Goal: Information Seeking & Learning: Understand process/instructions

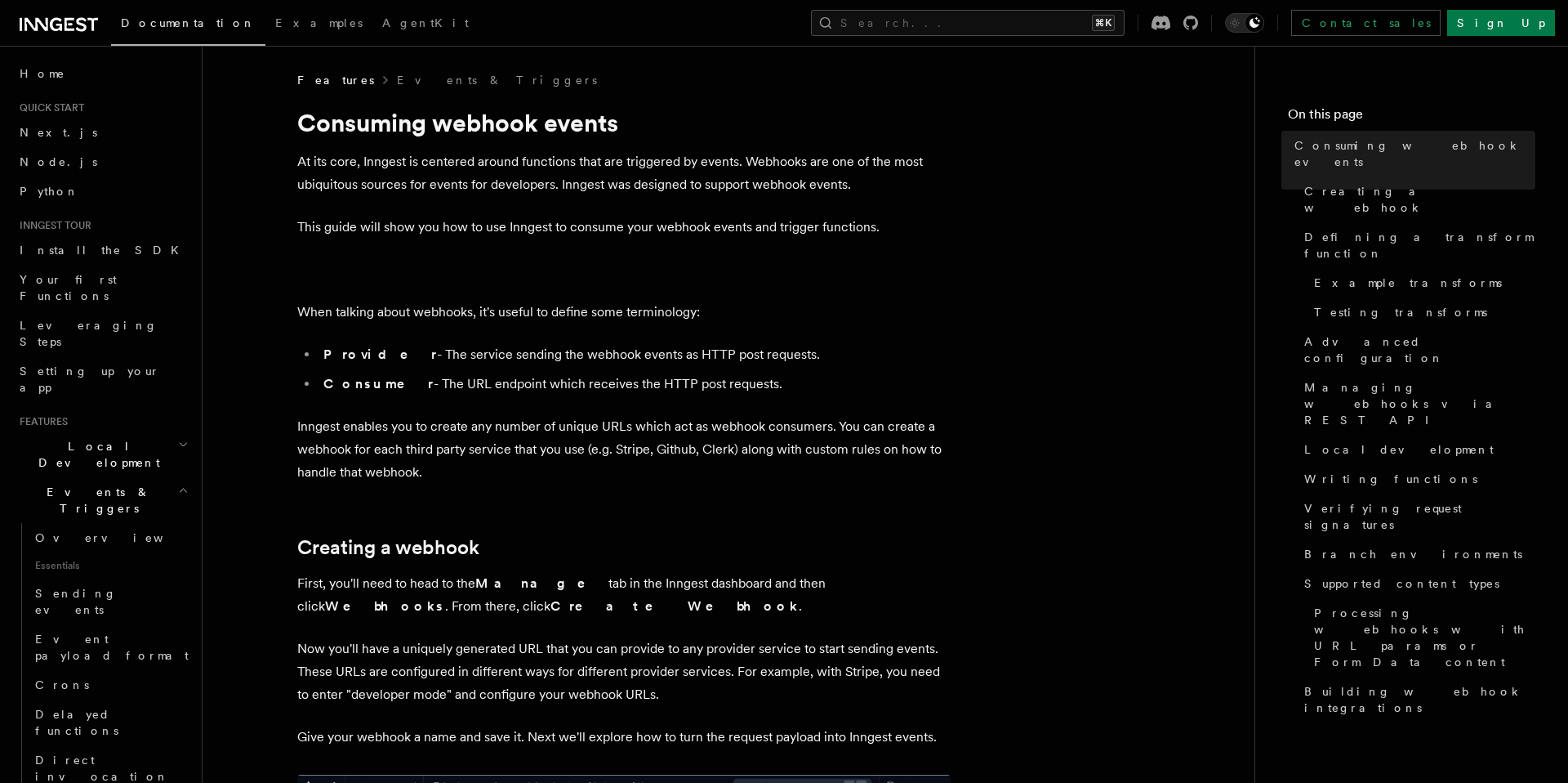
click at [399, 318] on p "When talking about webhooks, it's useful to define some terminology:" at bounding box center [624, 312] width 654 height 23
drag, startPoint x: 390, startPoint y: 351, endPoint x: 684, endPoint y: 353, distance: 294.0
click at [684, 353] on li "Provider - The service sending the webhook events as HTTP post requests." at bounding box center [634, 355] width 632 height 23
drag, startPoint x: 396, startPoint y: 382, endPoint x: 740, endPoint y: 373, distance: 344.1
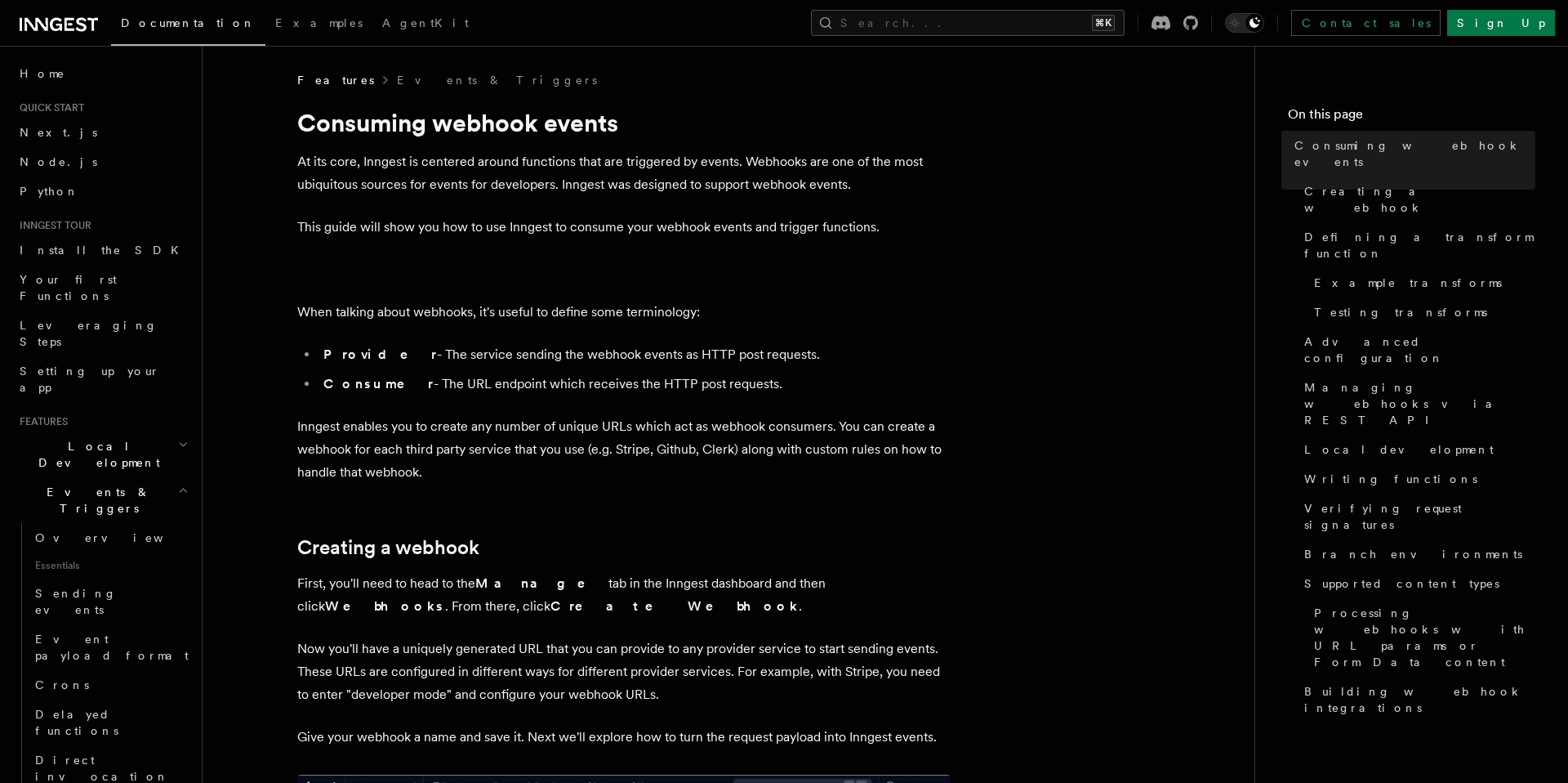
click at [740, 373] on li "Consumer - The URL endpoint which receives the HTTP post requests." at bounding box center [634, 384] width 632 height 23
click at [601, 448] on p "Inngest enables you to create any number of unique URLs which act as webhook co…" at bounding box center [624, 449] width 654 height 69
click at [441, 467] on p "Inngest enables you to create any number of unique URLs which act as webhook co…" at bounding box center [624, 449] width 654 height 69
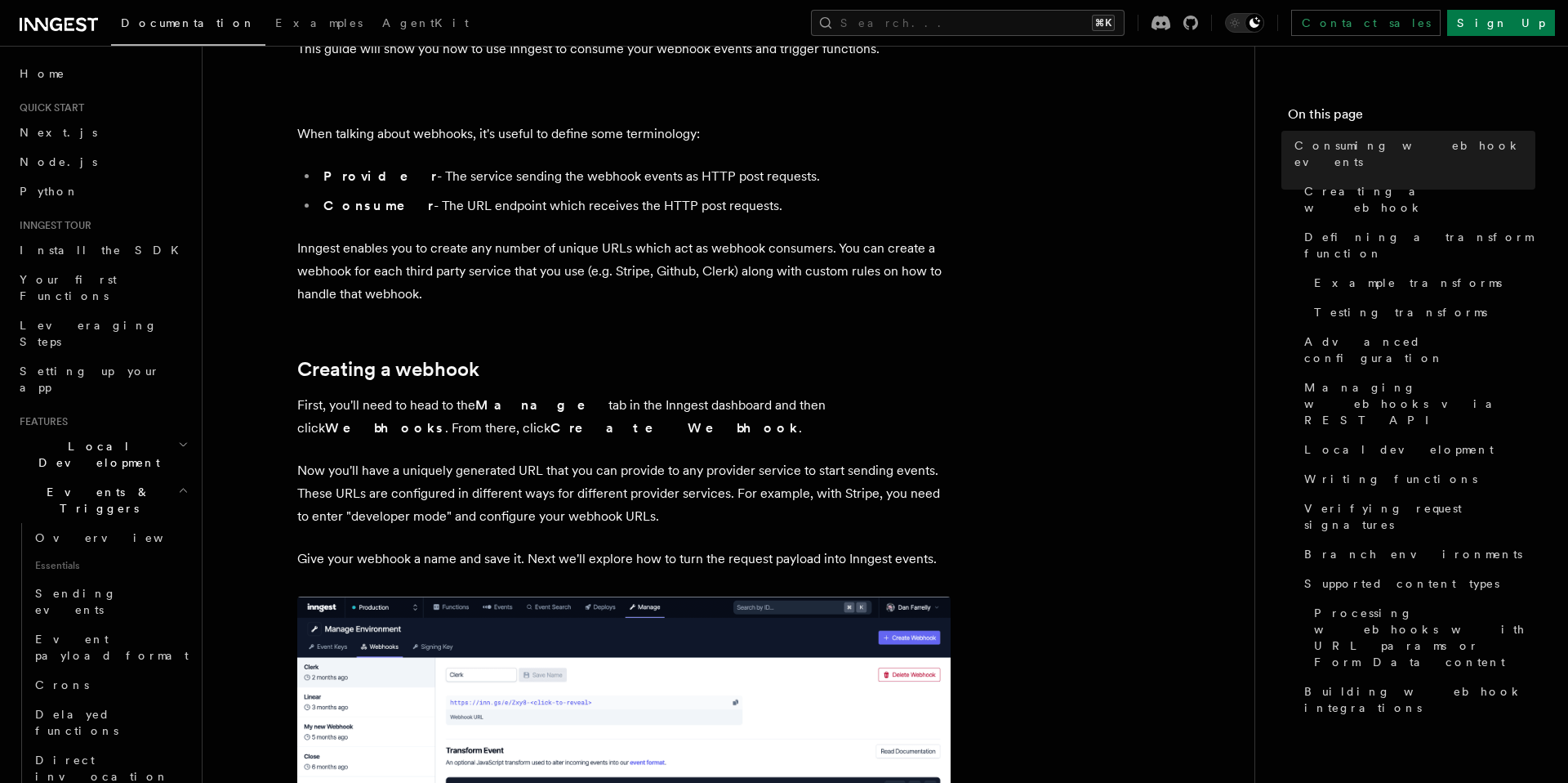
scroll to position [236, 0]
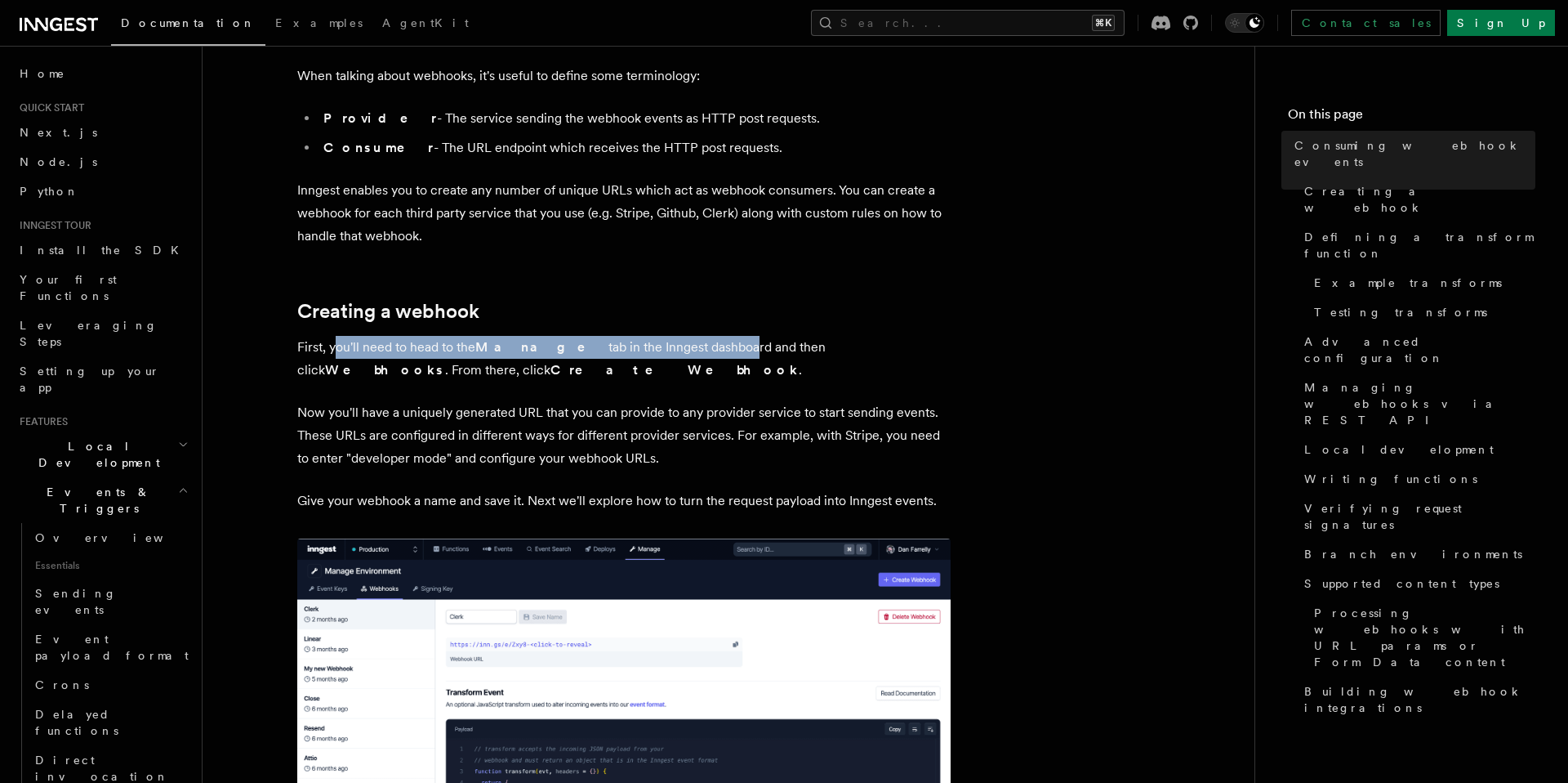
drag, startPoint x: 339, startPoint y: 343, endPoint x: 674, endPoint y: 344, distance: 335.0
click at [674, 344] on p "First, you'll need to head to the Manage tab in the Inngest dashboard and then …" at bounding box center [624, 358] width 654 height 46
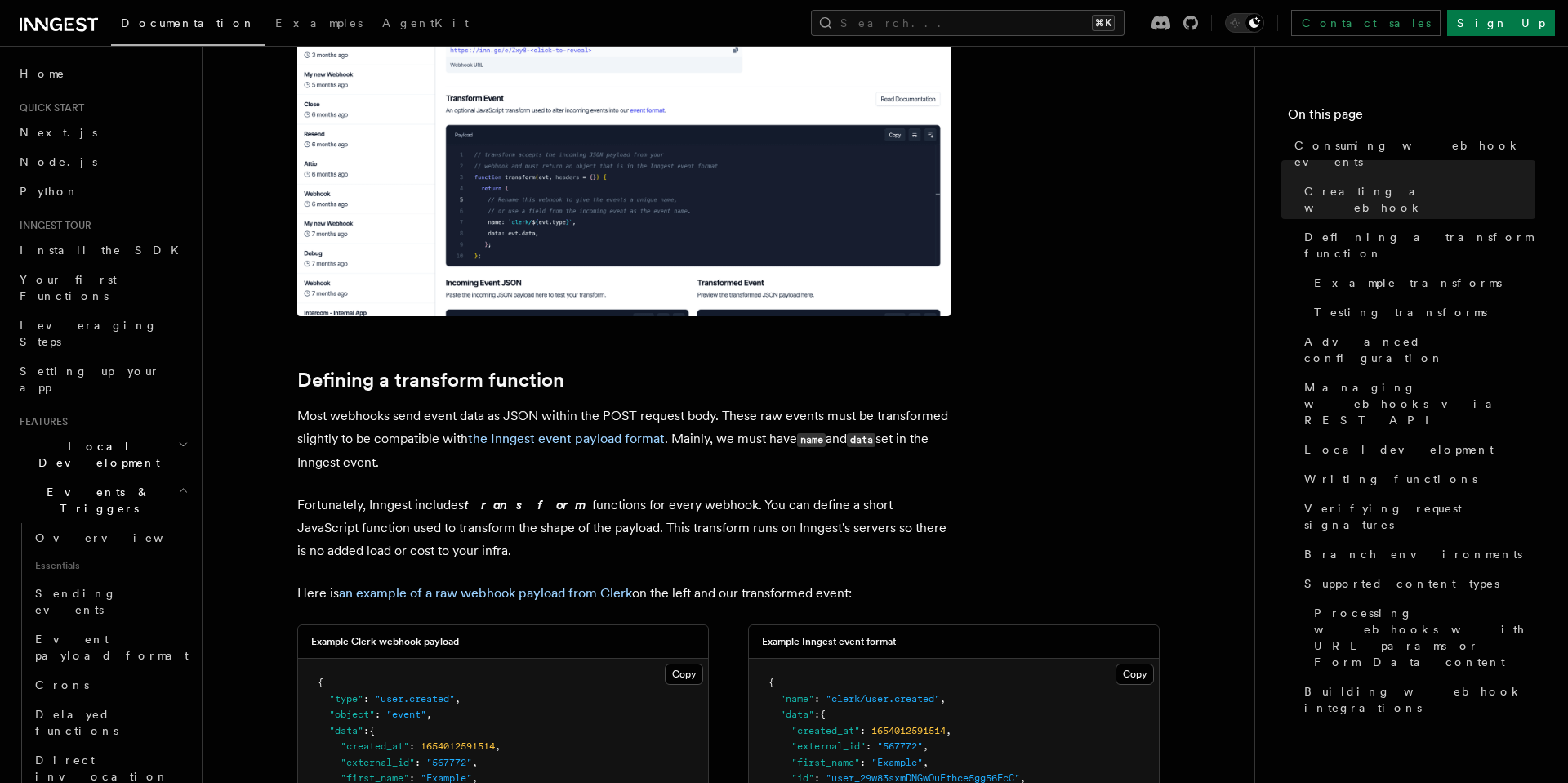
scroll to position [858, 0]
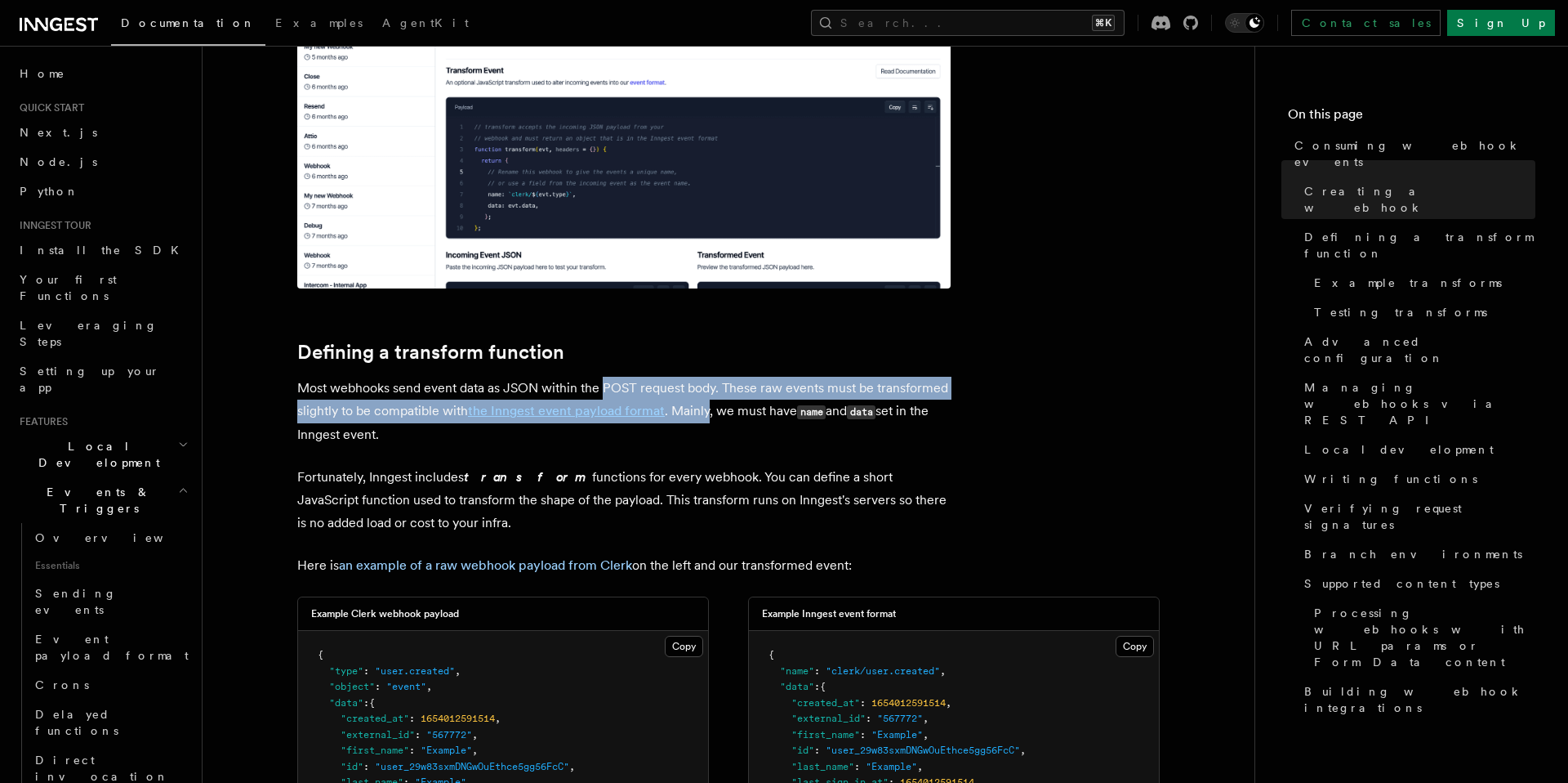
drag, startPoint x: 603, startPoint y: 388, endPoint x: 707, endPoint y: 402, distance: 104.9
click at [707, 402] on p "Most webhooks send event data as JSON within the POST request body. These raw e…" at bounding box center [624, 411] width 654 height 69
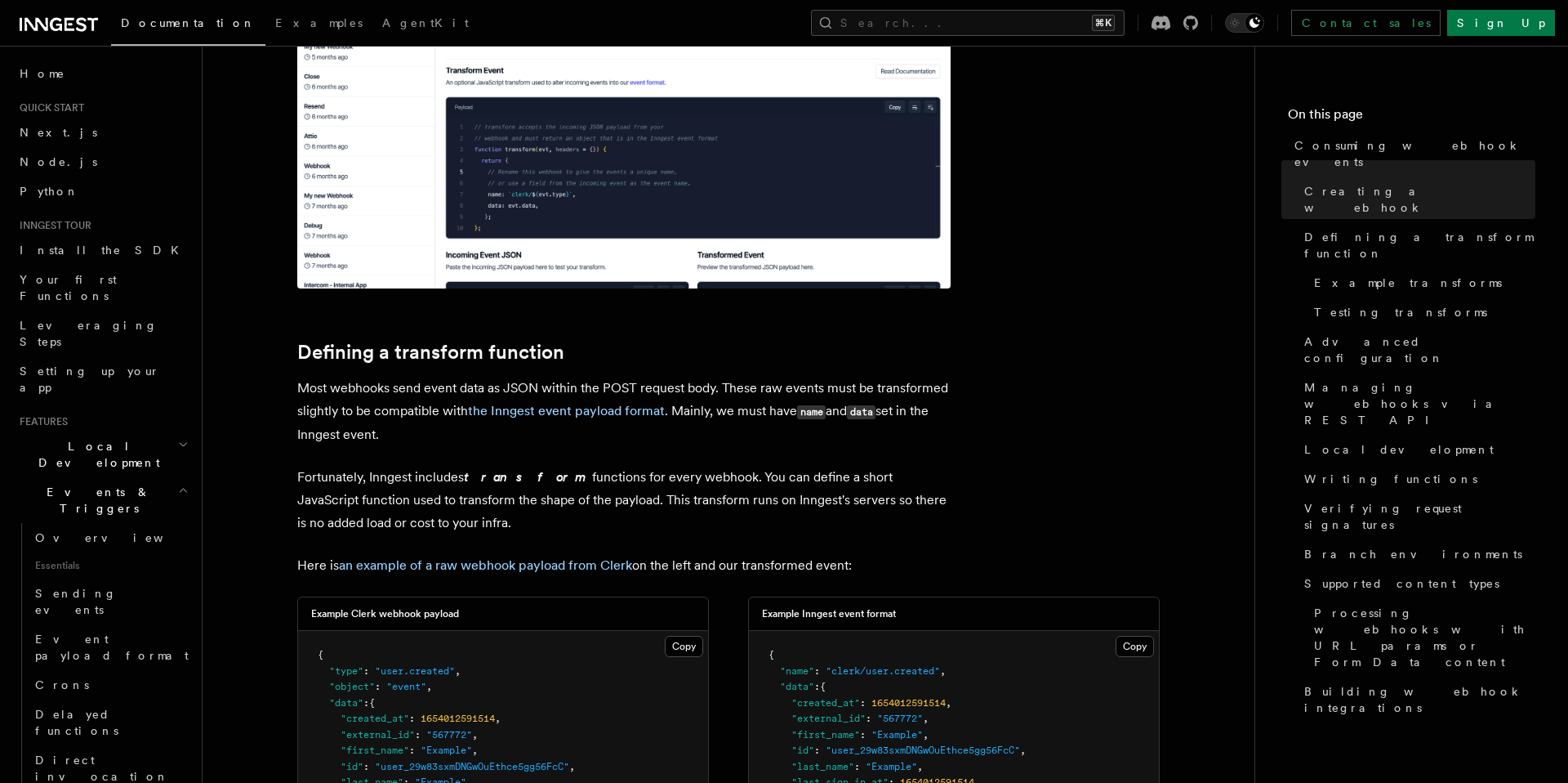
click at [797, 428] on p "Most webhooks send event data as JSON within the POST request body. These raw e…" at bounding box center [624, 411] width 654 height 69
drag, startPoint x: 733, startPoint y: 409, endPoint x: 862, endPoint y: 422, distance: 129.7
click at [860, 418] on p "Most webhooks send event data as JSON within the POST request body. These raw e…" at bounding box center [624, 411] width 654 height 69
drag, startPoint x: 856, startPoint y: 414, endPoint x: 934, endPoint y: 414, distance: 78.0
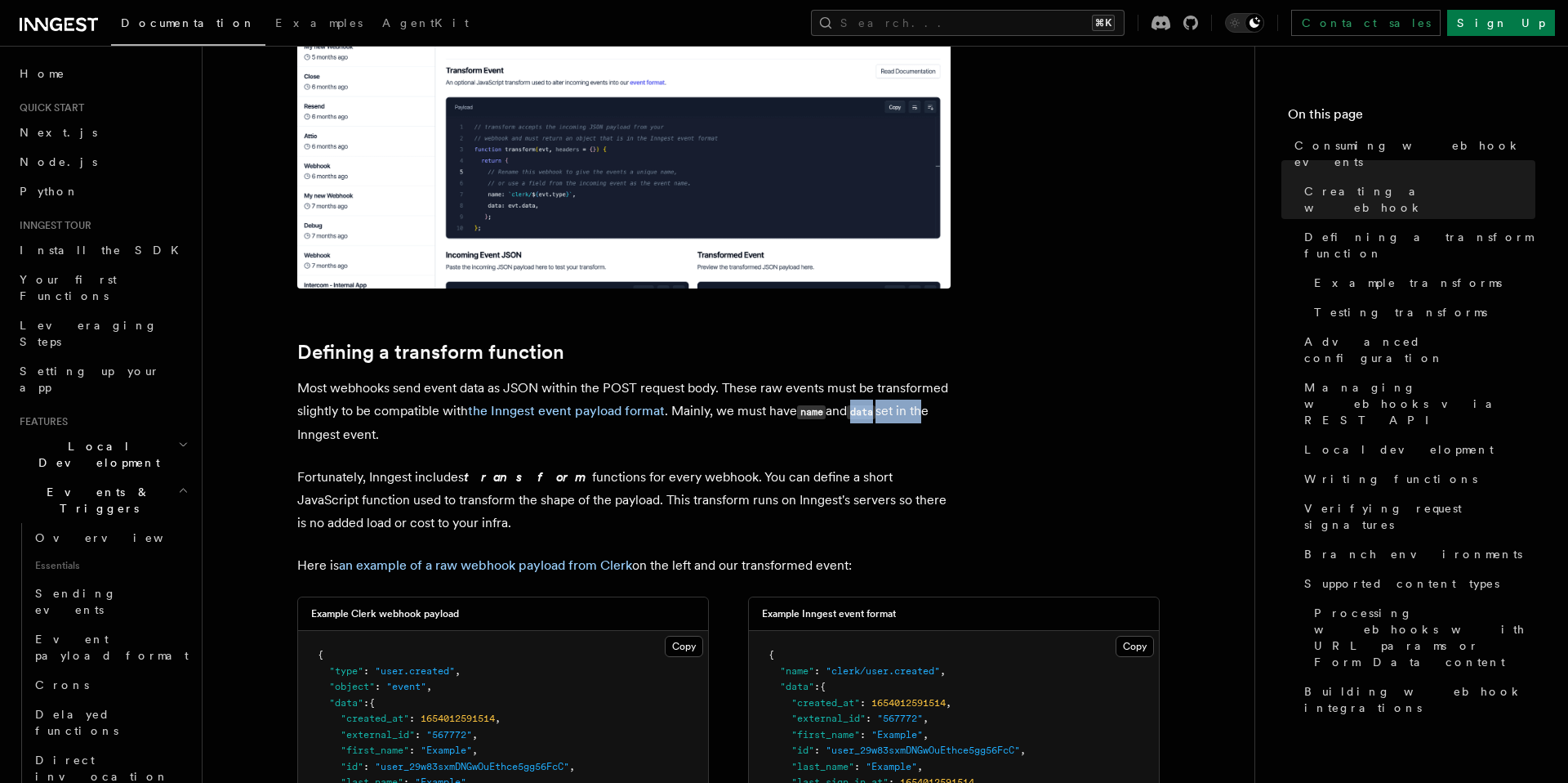
click at [932, 414] on p "Most webhooks send event data as JSON within the POST request body. These raw e…" at bounding box center [624, 411] width 654 height 69
click at [395, 445] on p "Most webhooks send event data as JSON within the POST request body. These raw e…" at bounding box center [624, 411] width 654 height 69
click at [356, 430] on p "Most webhooks send event data as JSON within the POST request body. These raw e…" at bounding box center [624, 411] width 654 height 69
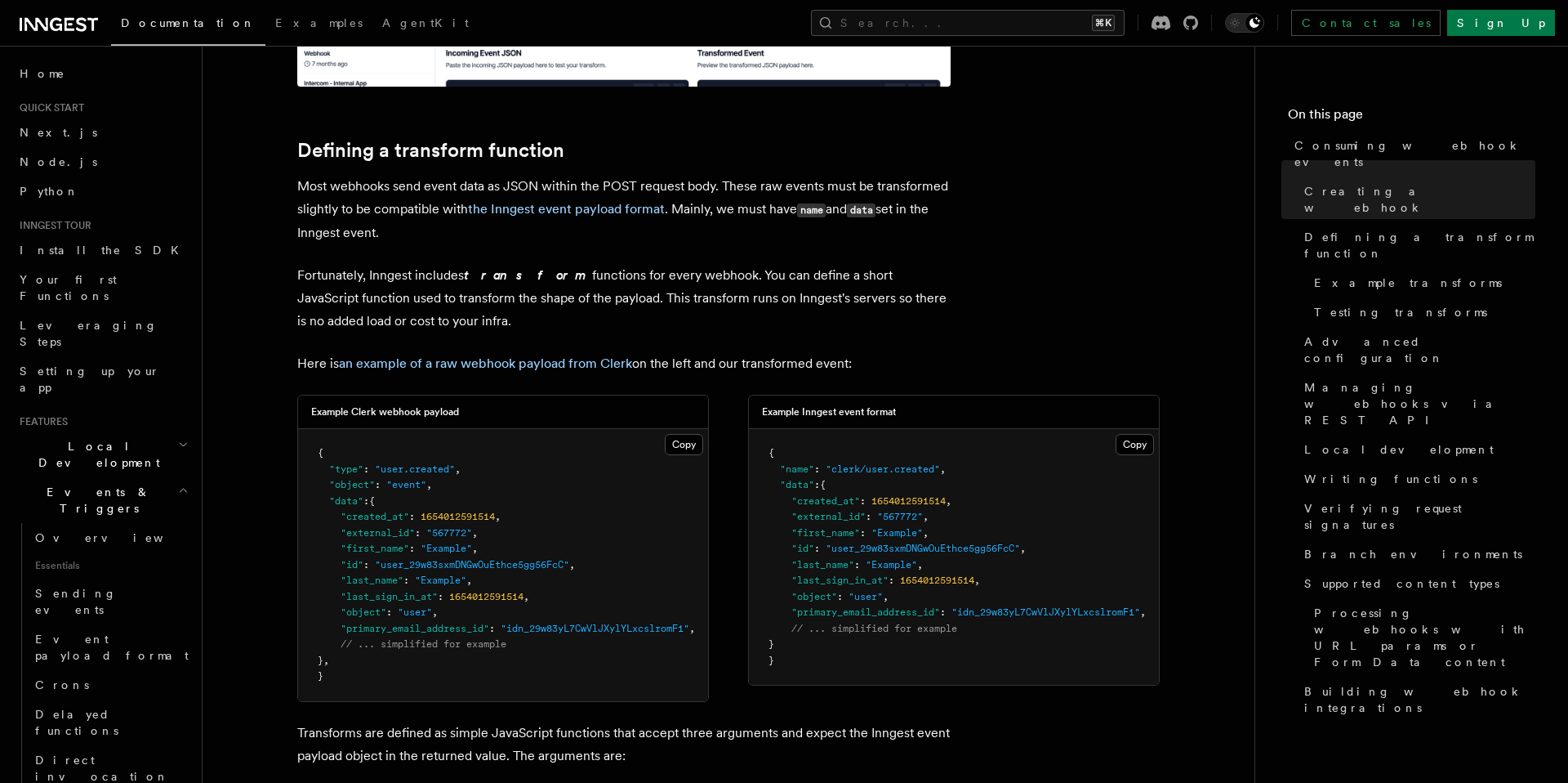
scroll to position [1064, 0]
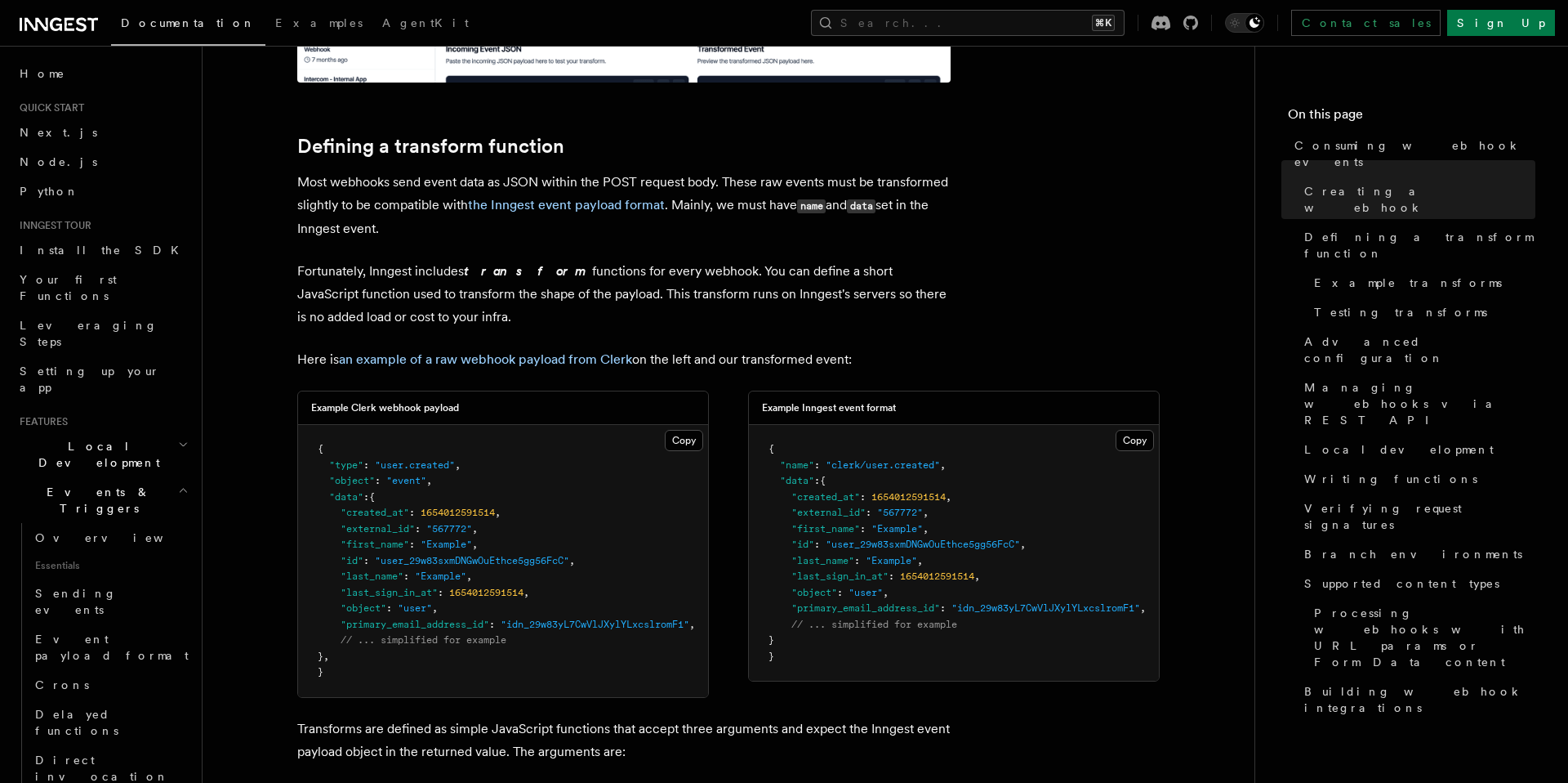
drag, startPoint x: 333, startPoint y: 462, endPoint x: 559, endPoint y: 473, distance: 226.3
click at [559, 473] on pre "{ "type" : "user.created" , "object" : "event" , "data" : { "created_at" : 1654…" at bounding box center [503, 561] width 410 height 272
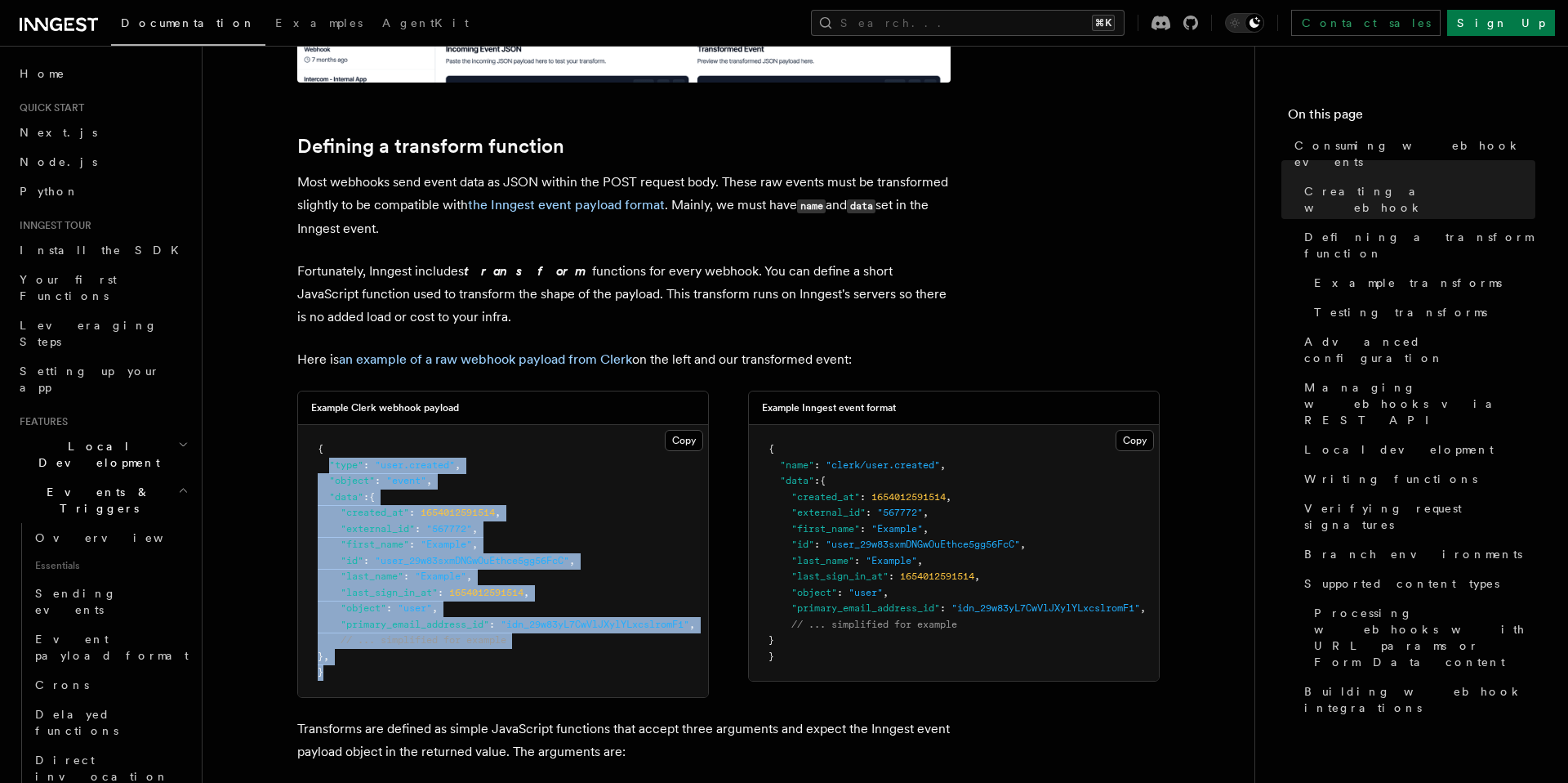
drag, startPoint x: 329, startPoint y: 460, endPoint x: 528, endPoint y: 672, distance: 290.8
click at [528, 672] on pre "{ "type" : "user.created" , "object" : "event" , "data" : { "created_at" : 1654…" at bounding box center [503, 561] width 410 height 272
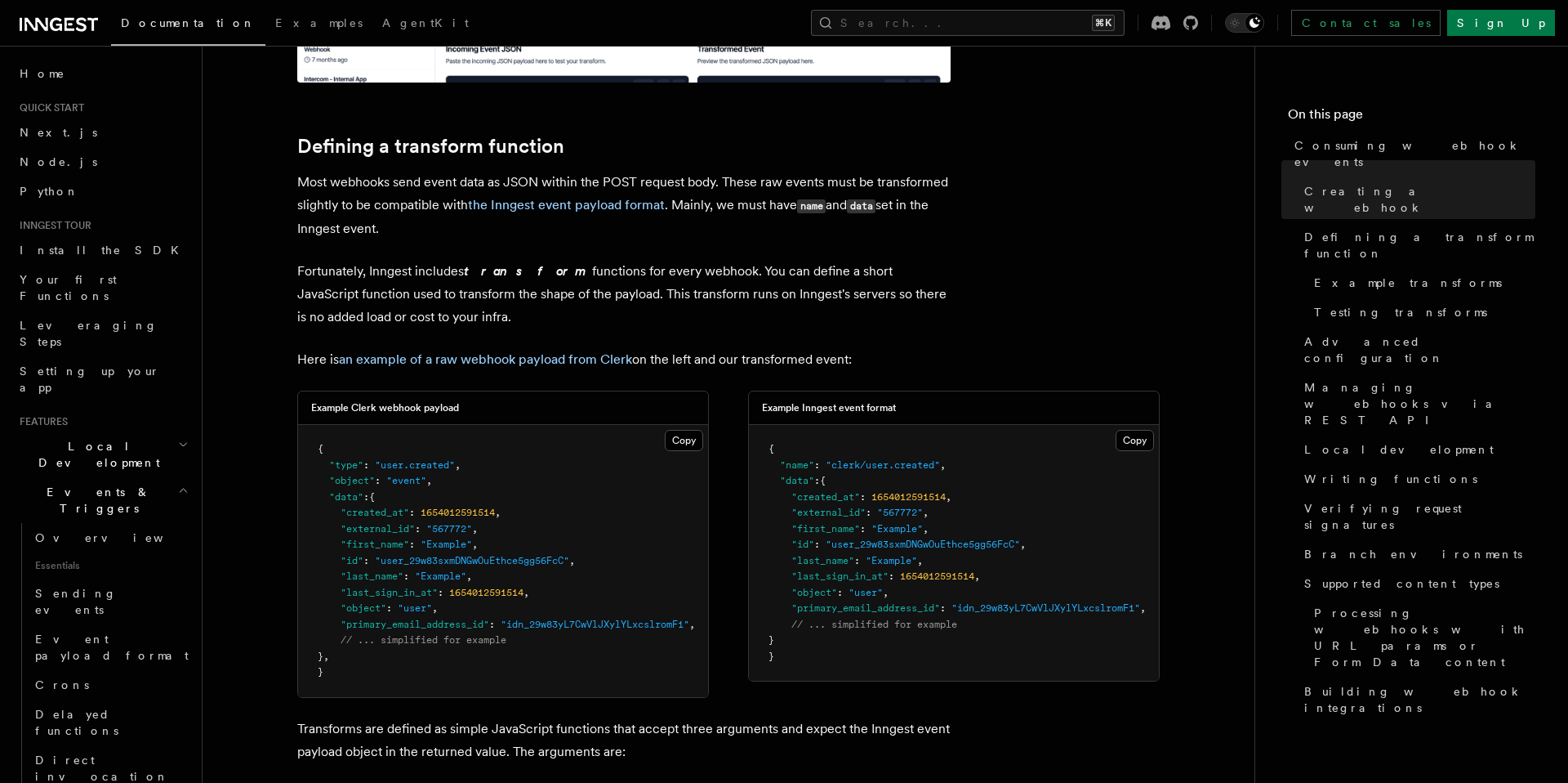
click at [802, 635] on pre "{ "name" : "clerk/user.created" , "data" : { "created_at" : 1654012591514 , "ex…" at bounding box center [953, 552] width 410 height 256
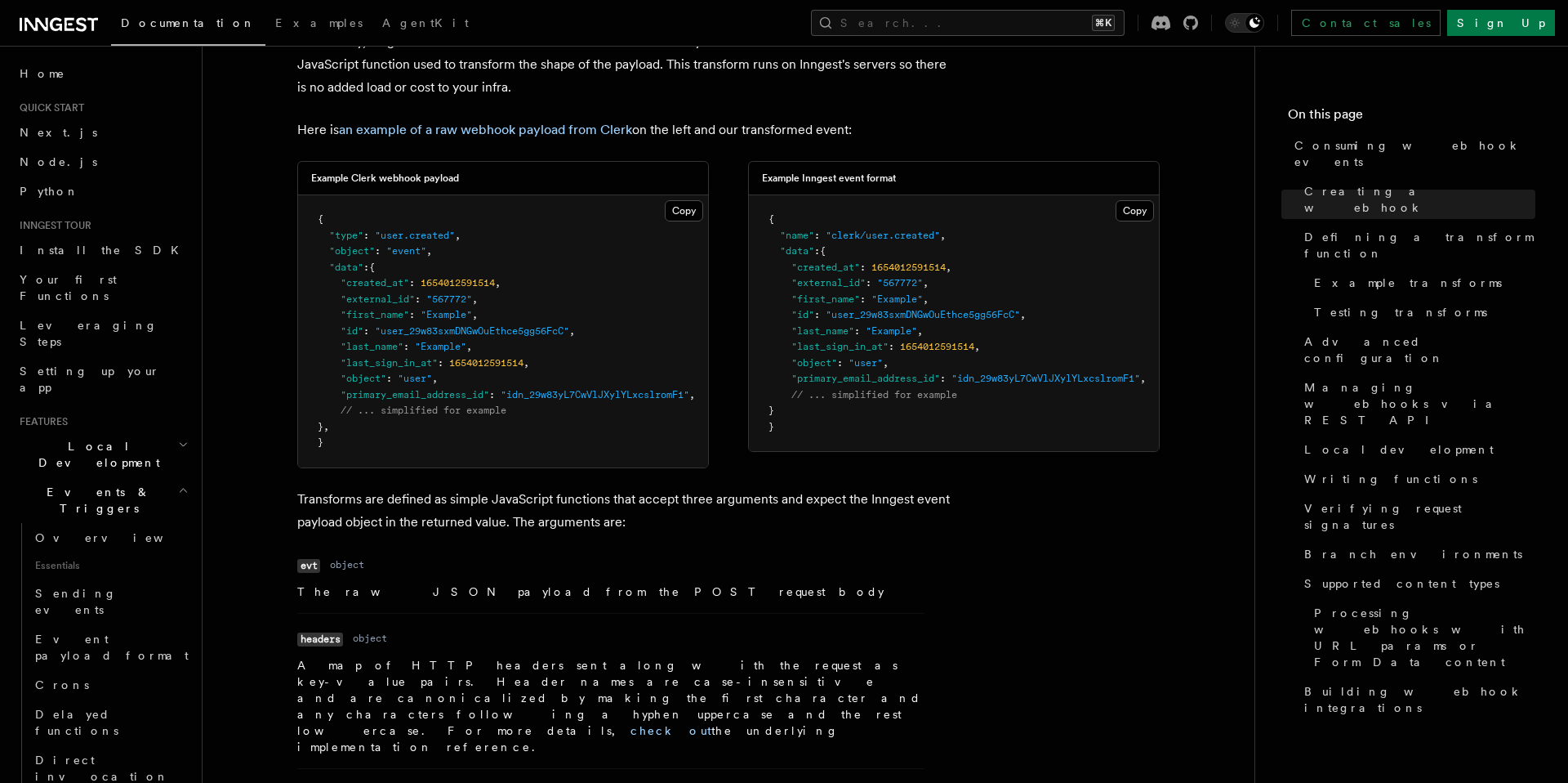
scroll to position [1349, 0]
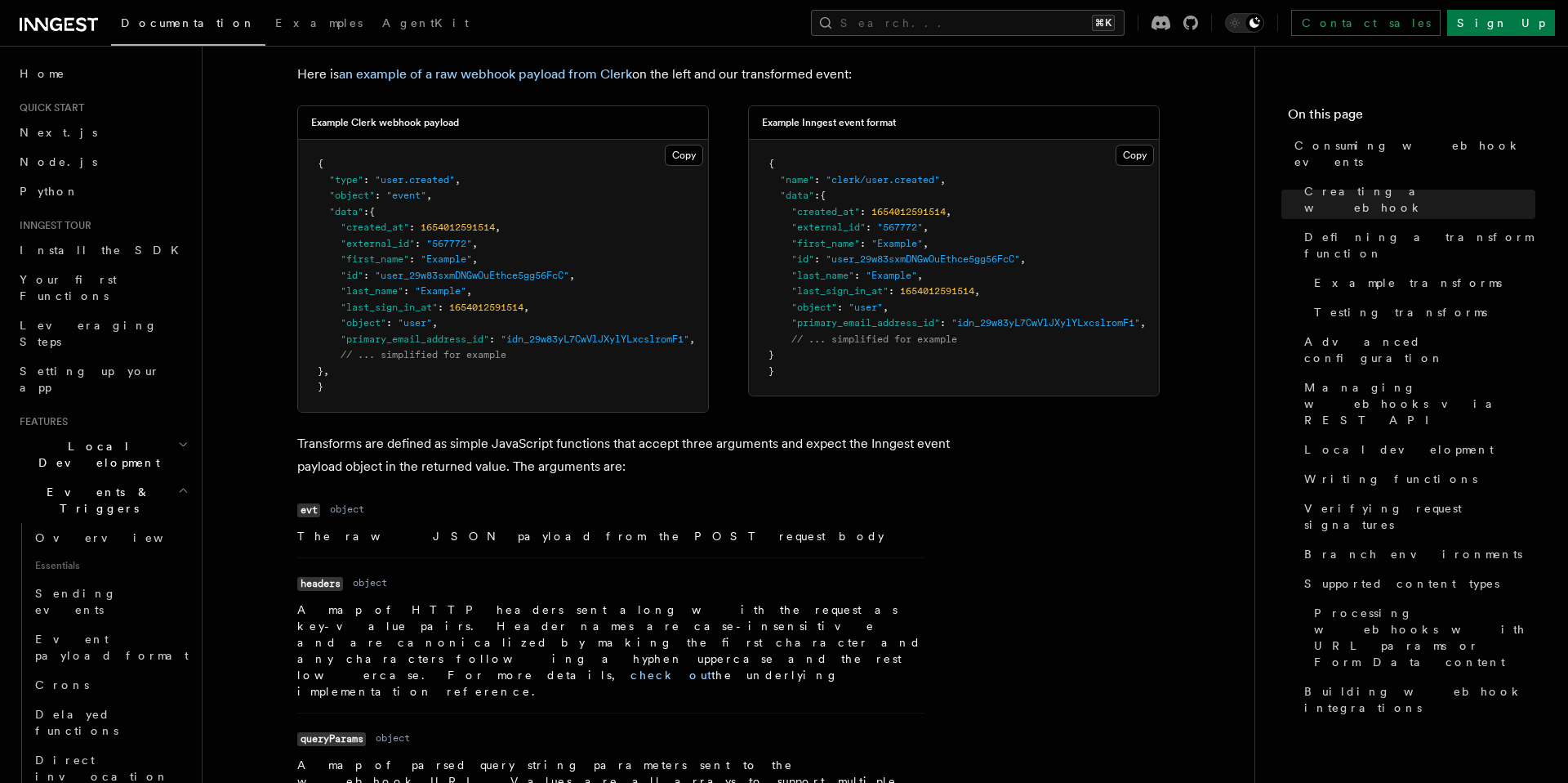
click at [472, 441] on p "Transforms are defined as simple JavaScript functions that accept three argumen…" at bounding box center [624, 454] width 654 height 46
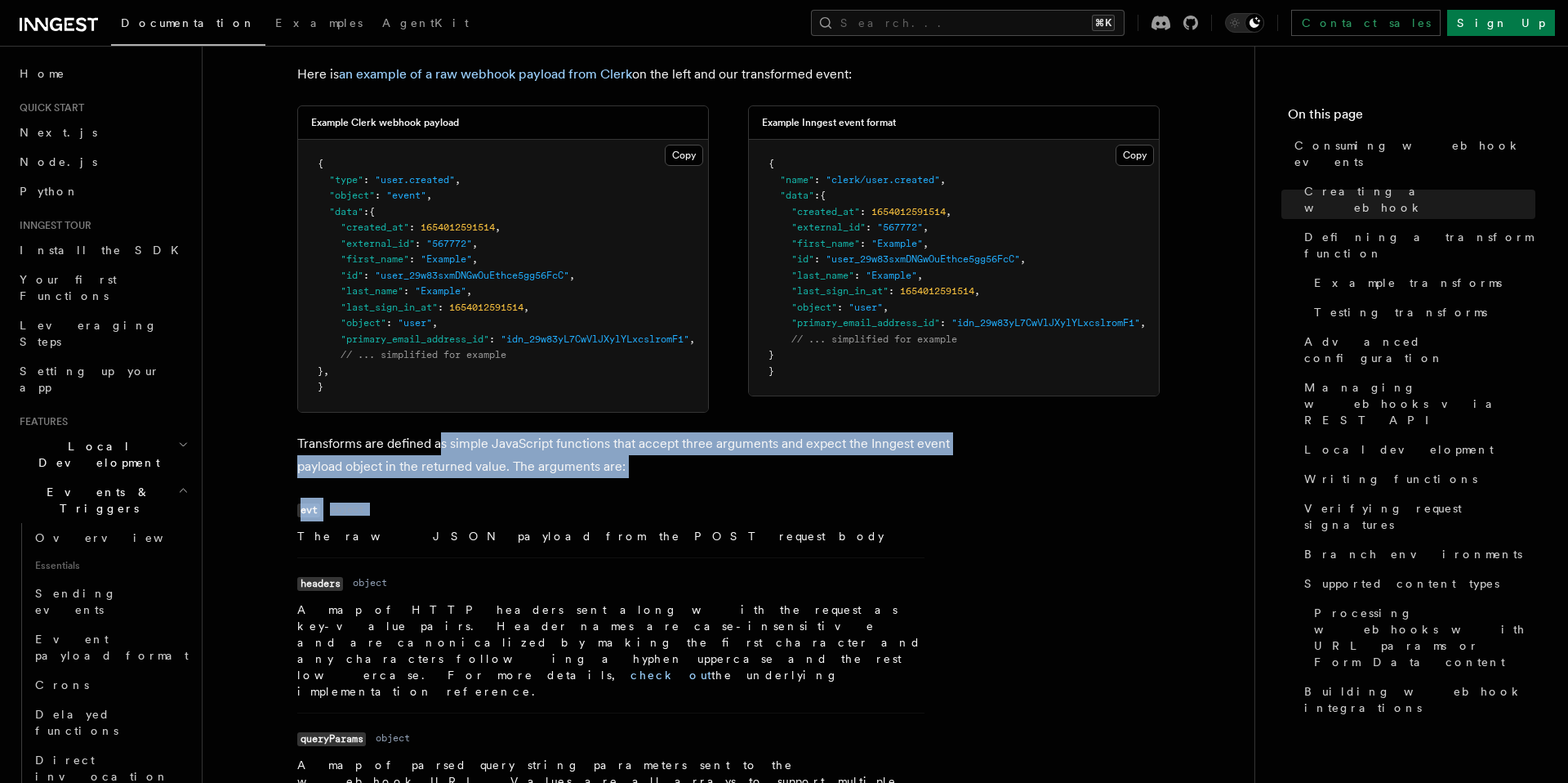
drag, startPoint x: 440, startPoint y: 444, endPoint x: 735, endPoint y: 480, distance: 297.2
click at [709, 462] on p "Transforms are defined as simple JavaScript functions that accept three argumen…" at bounding box center [624, 454] width 654 height 46
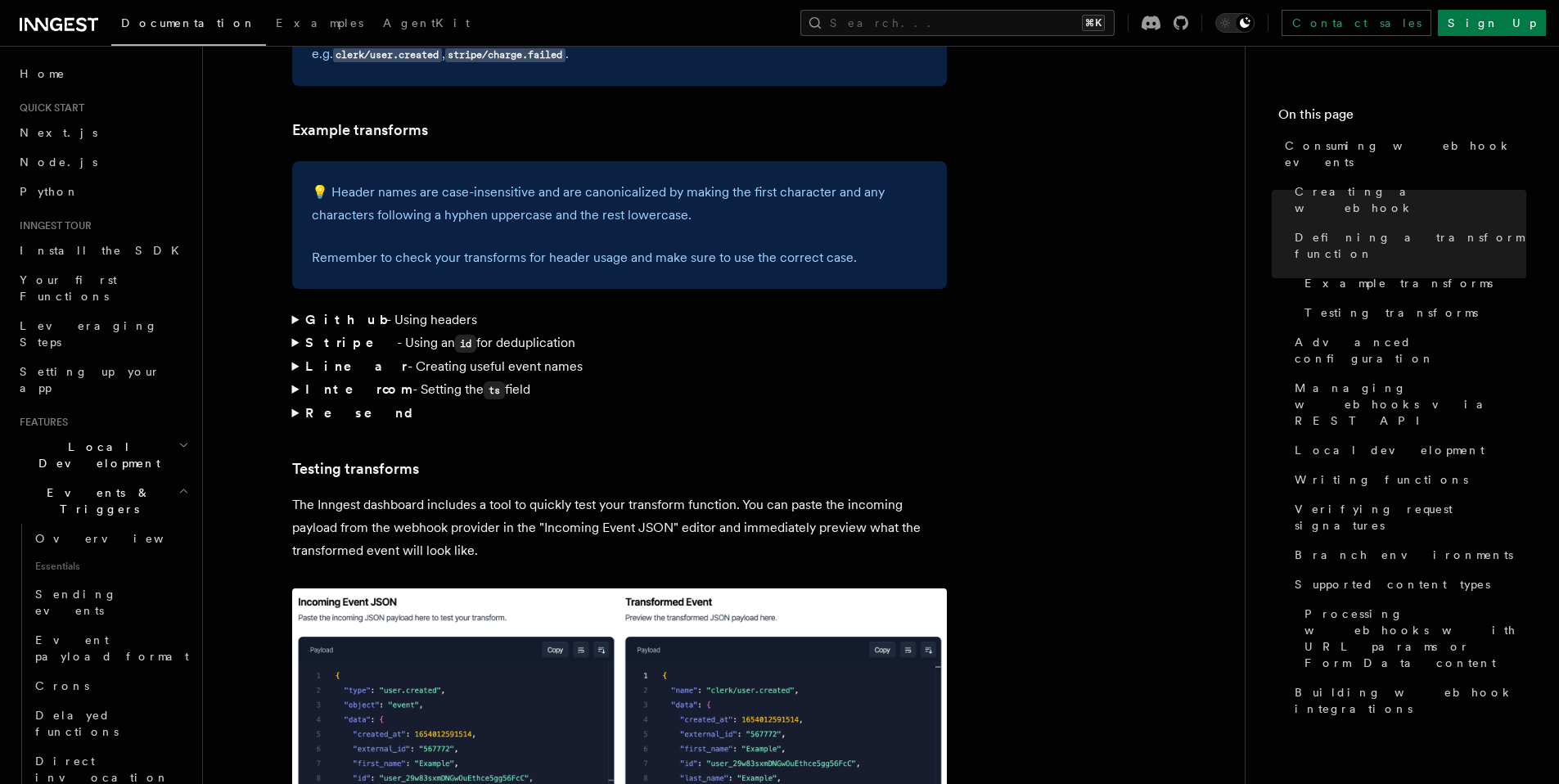
scroll to position [2540, 0]
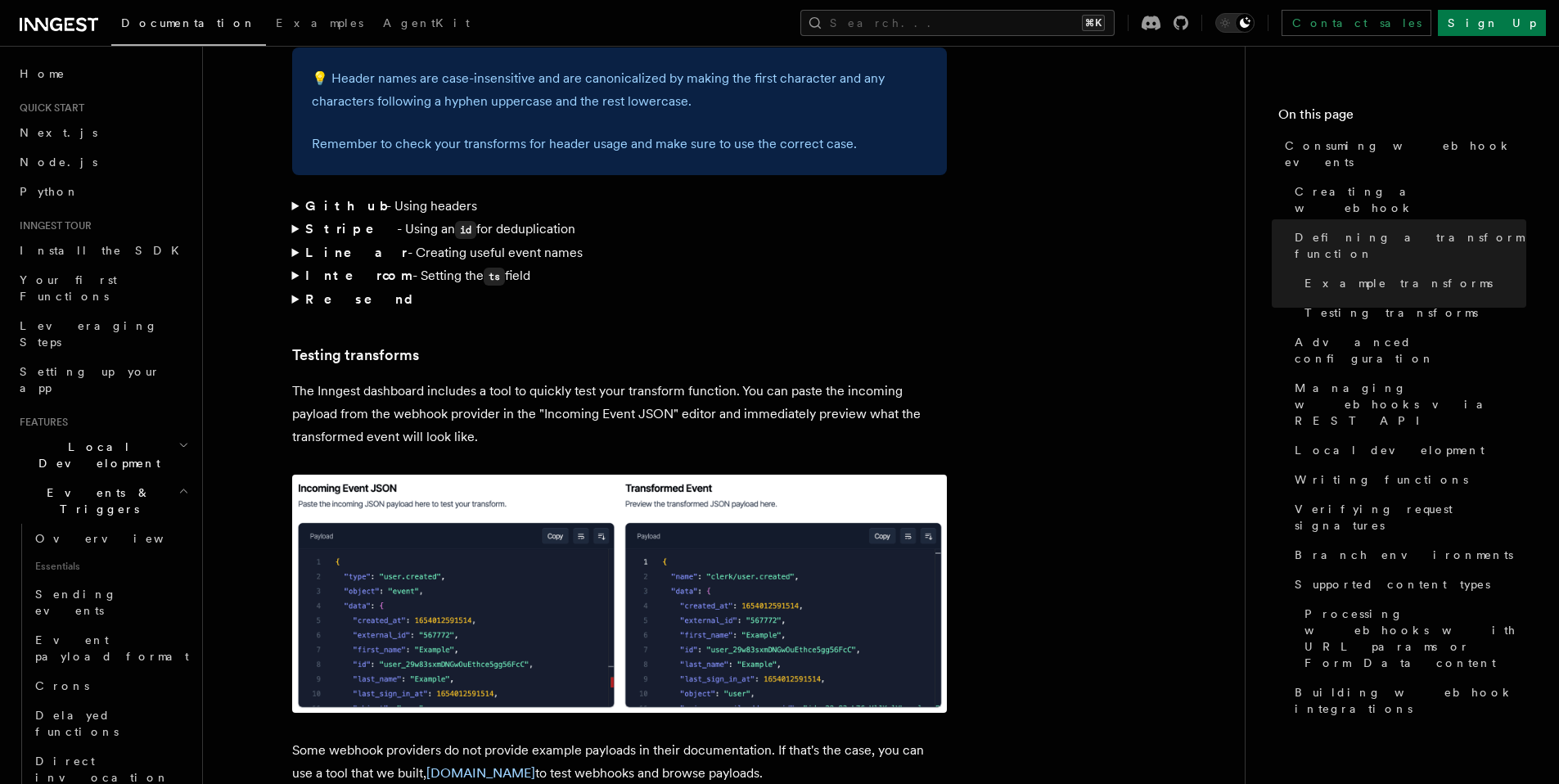
click at [638, 379] on p "The Inngest dashboard includes a tool to quickly test your transform function. …" at bounding box center [619, 413] width 655 height 69
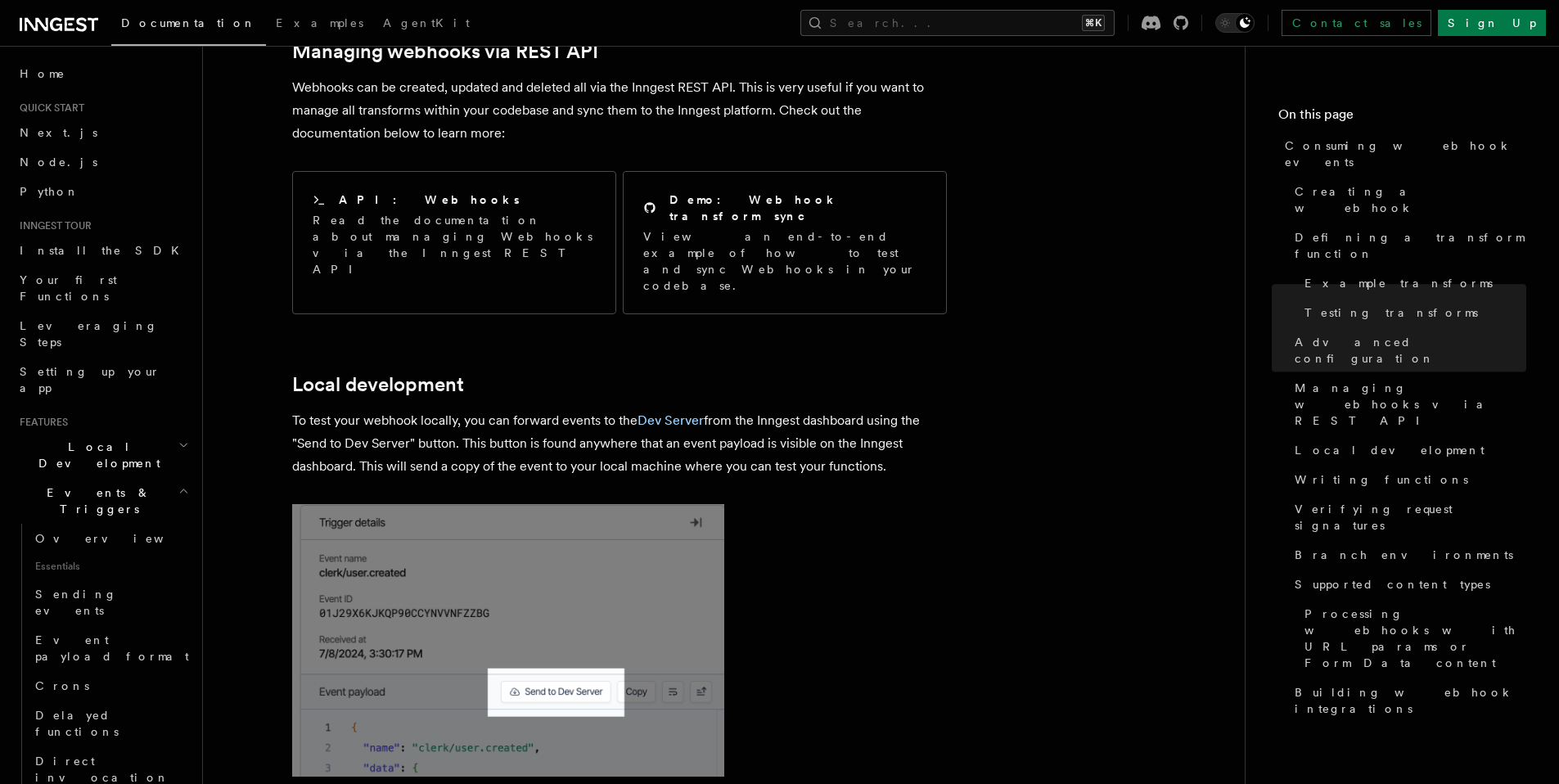
scroll to position [3472, 0]
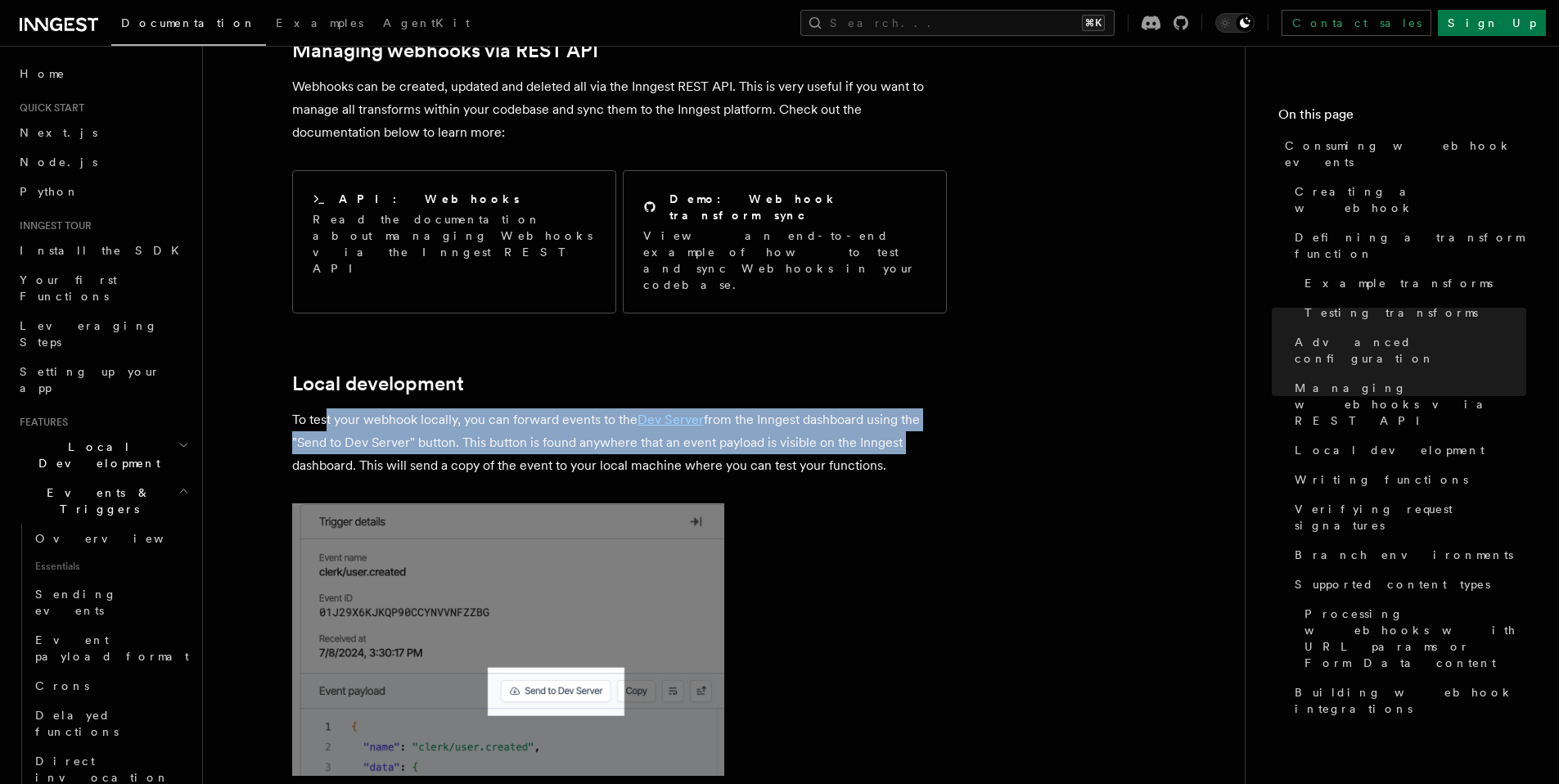
drag, startPoint x: 323, startPoint y: 315, endPoint x: 974, endPoint y: 333, distance: 651.2
click at [974, 333] on article "Features Events & Triggers Consuming webhook events At its core, Inngest is cen…" at bounding box center [723, 251] width 989 height 7303
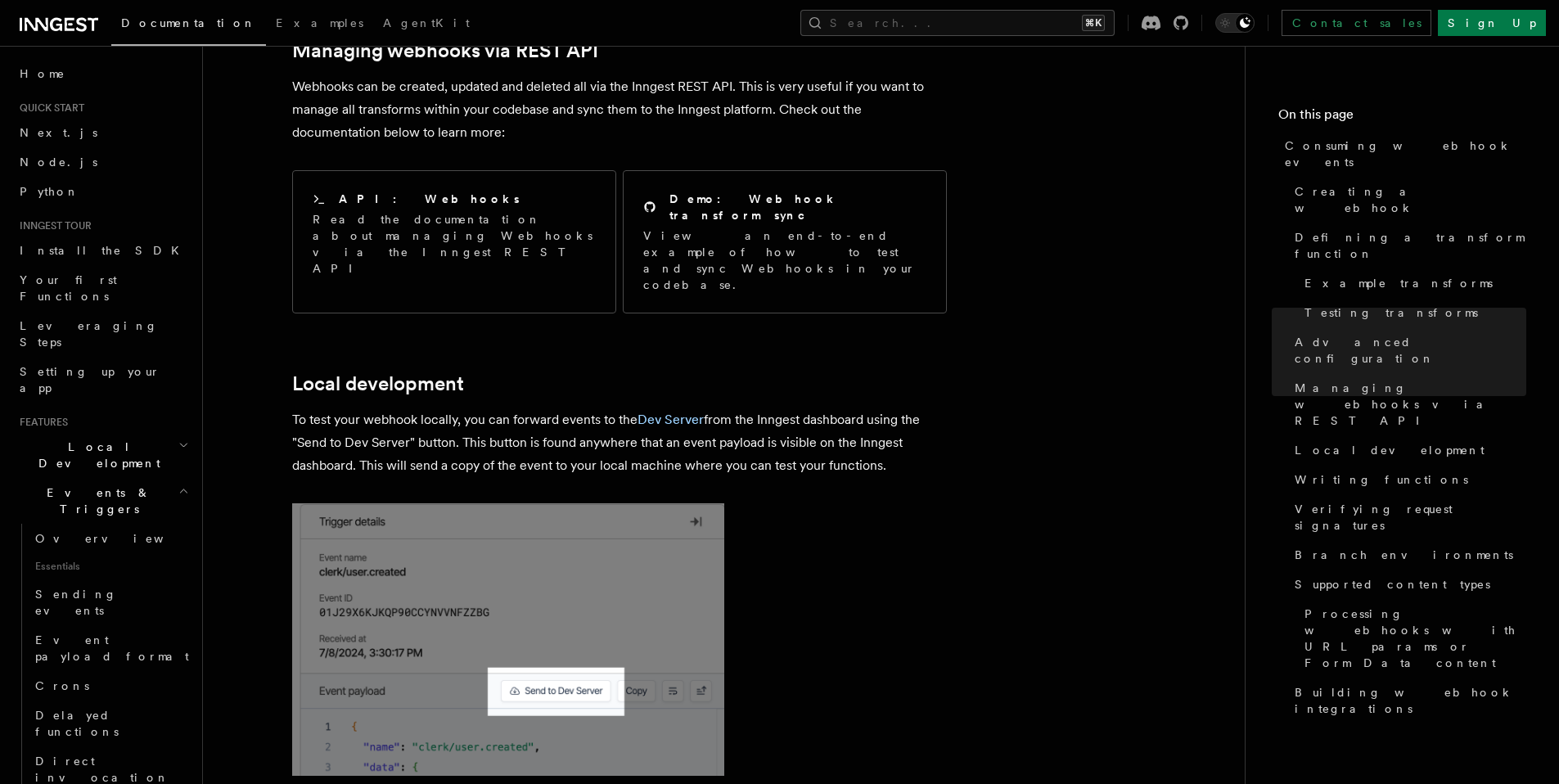
click at [871, 381] on article "Features Events & Triggers Consuming webhook events At its core, Inngest is cen…" at bounding box center [723, 251] width 989 height 7303
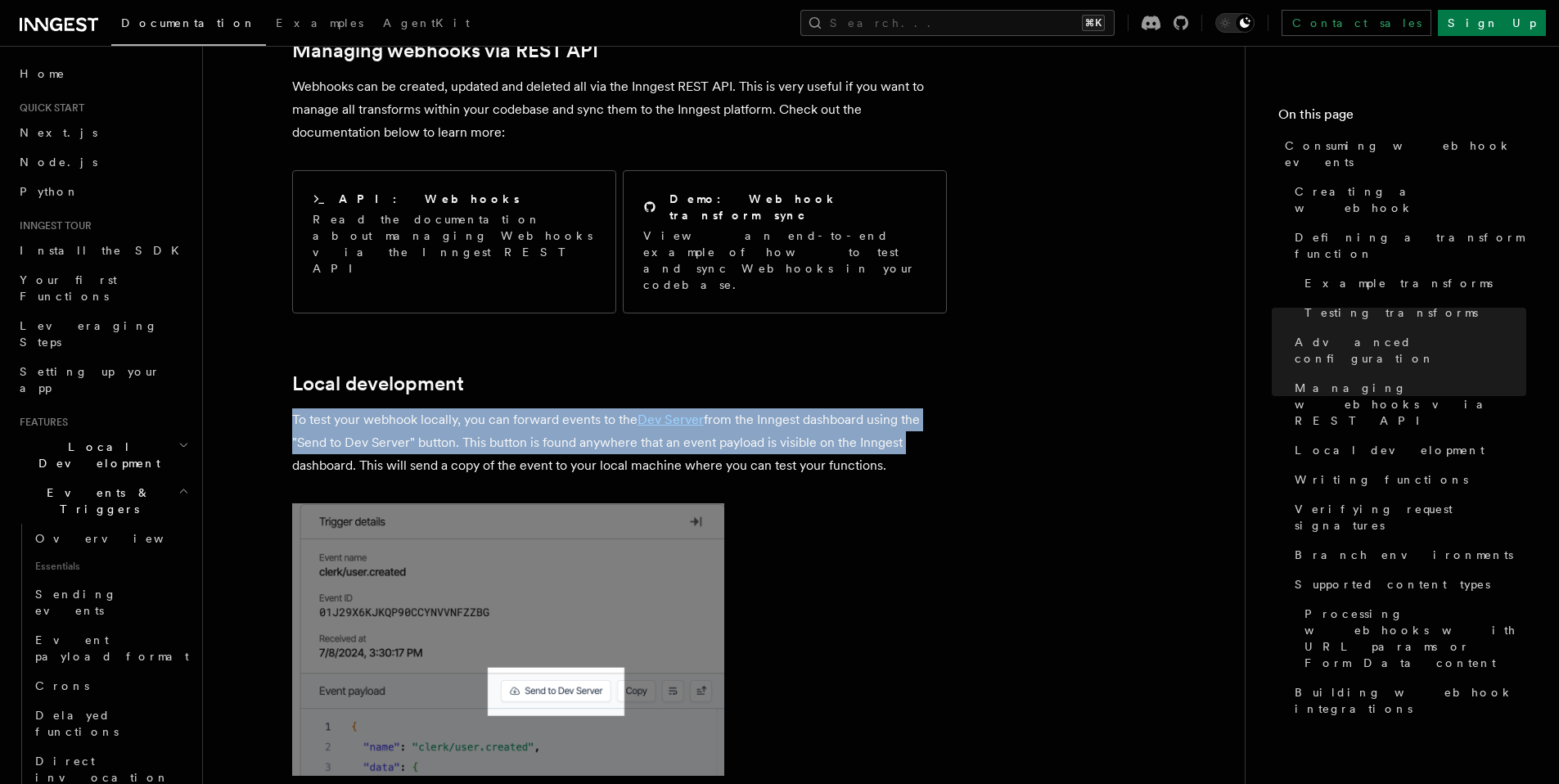
drag, startPoint x: 920, startPoint y: 338, endPoint x: 265, endPoint y: 309, distance: 655.6
click at [265, 309] on article "Features Events & Triggers Consuming webhook events At its core, Inngest is cen…" at bounding box center [723, 251] width 989 height 7303
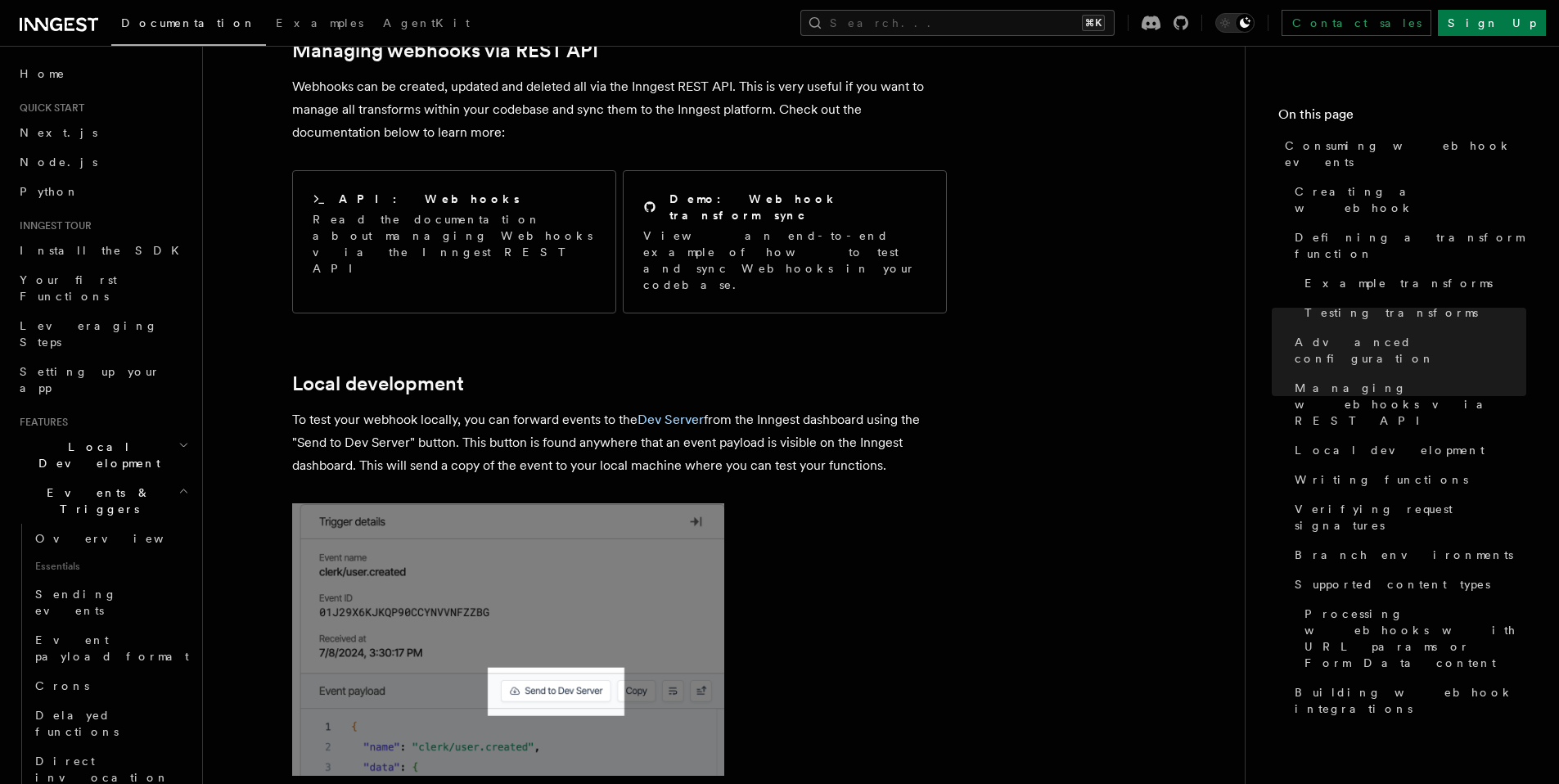
click at [405, 408] on p "To test your webhook locally, you can forward events to the Dev Server from the…" at bounding box center [619, 442] width 655 height 69
drag, startPoint x: 353, startPoint y: 359, endPoint x: 918, endPoint y: 366, distance: 565.0
click at [918, 408] on p "To test your webhook locally, you can forward events to the Dev Server from the…" at bounding box center [619, 442] width 655 height 69
click at [870, 424] on article "Features Events & Triggers Consuming webhook events At its core, Inngest is cen…" at bounding box center [723, 251] width 989 height 7303
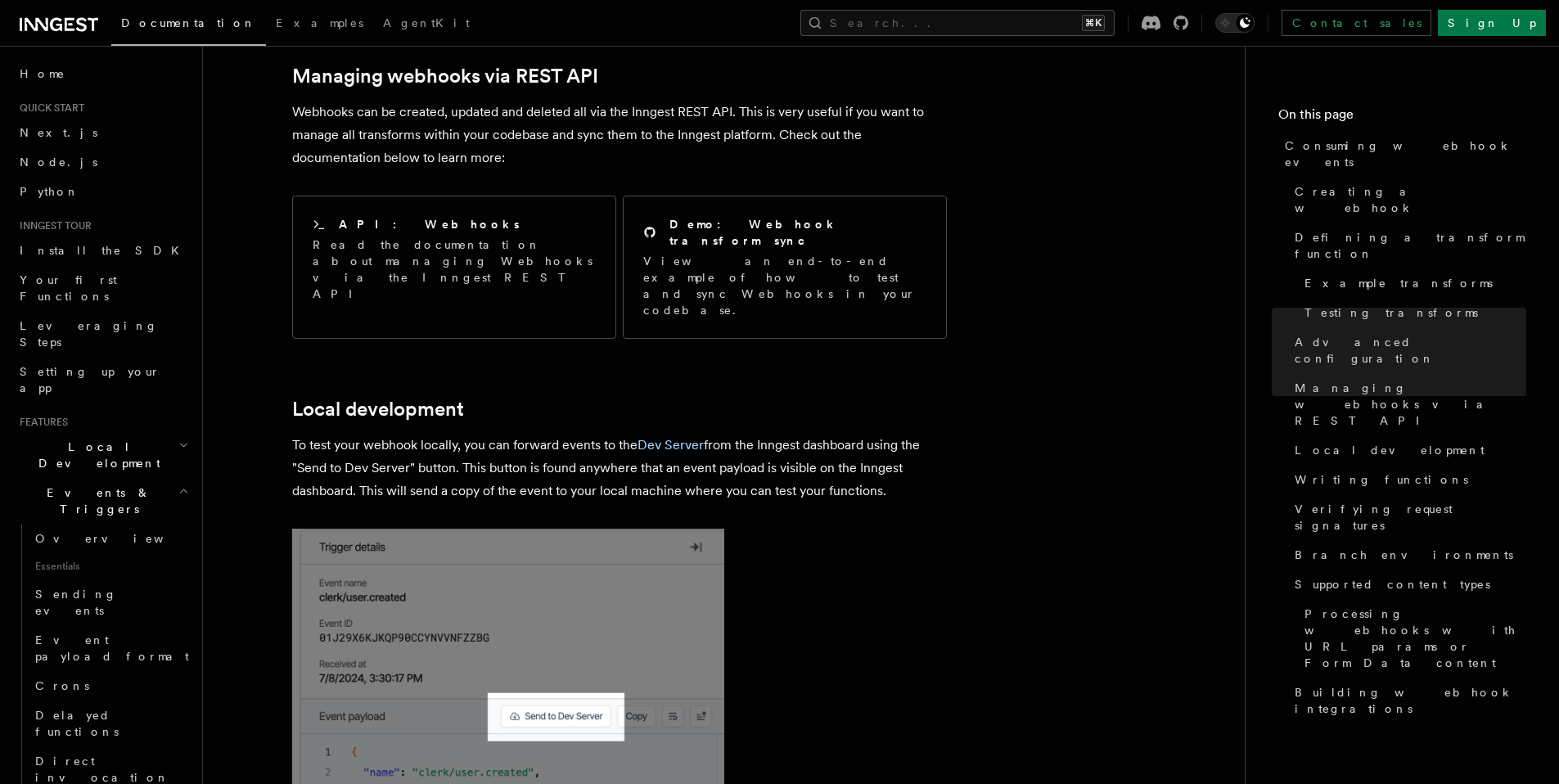
scroll to position [3442, 0]
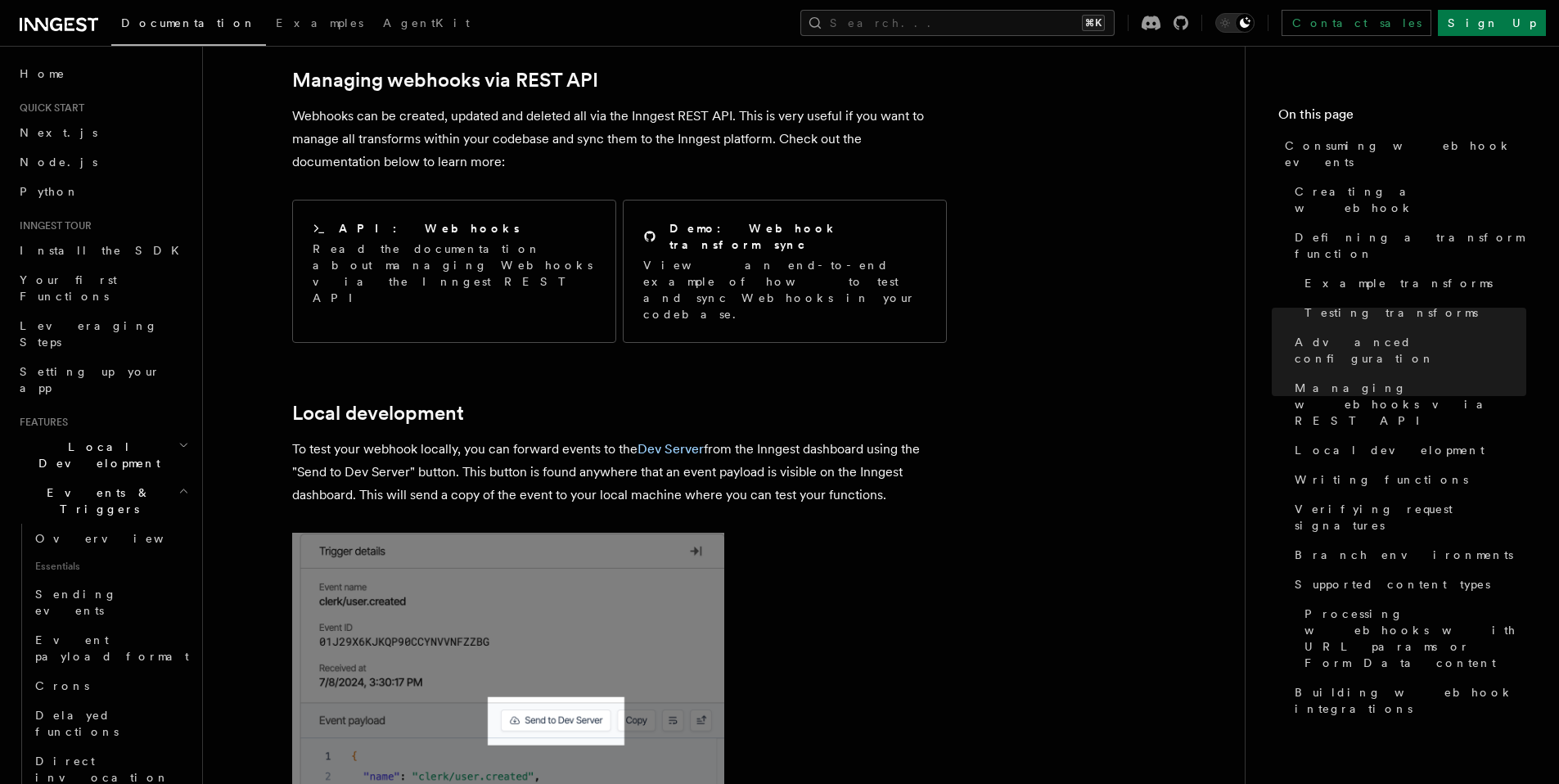
click at [1045, 415] on article "Features Events & Triggers Consuming webhook events At its core, Inngest is cen…" at bounding box center [723, 280] width 989 height 7303
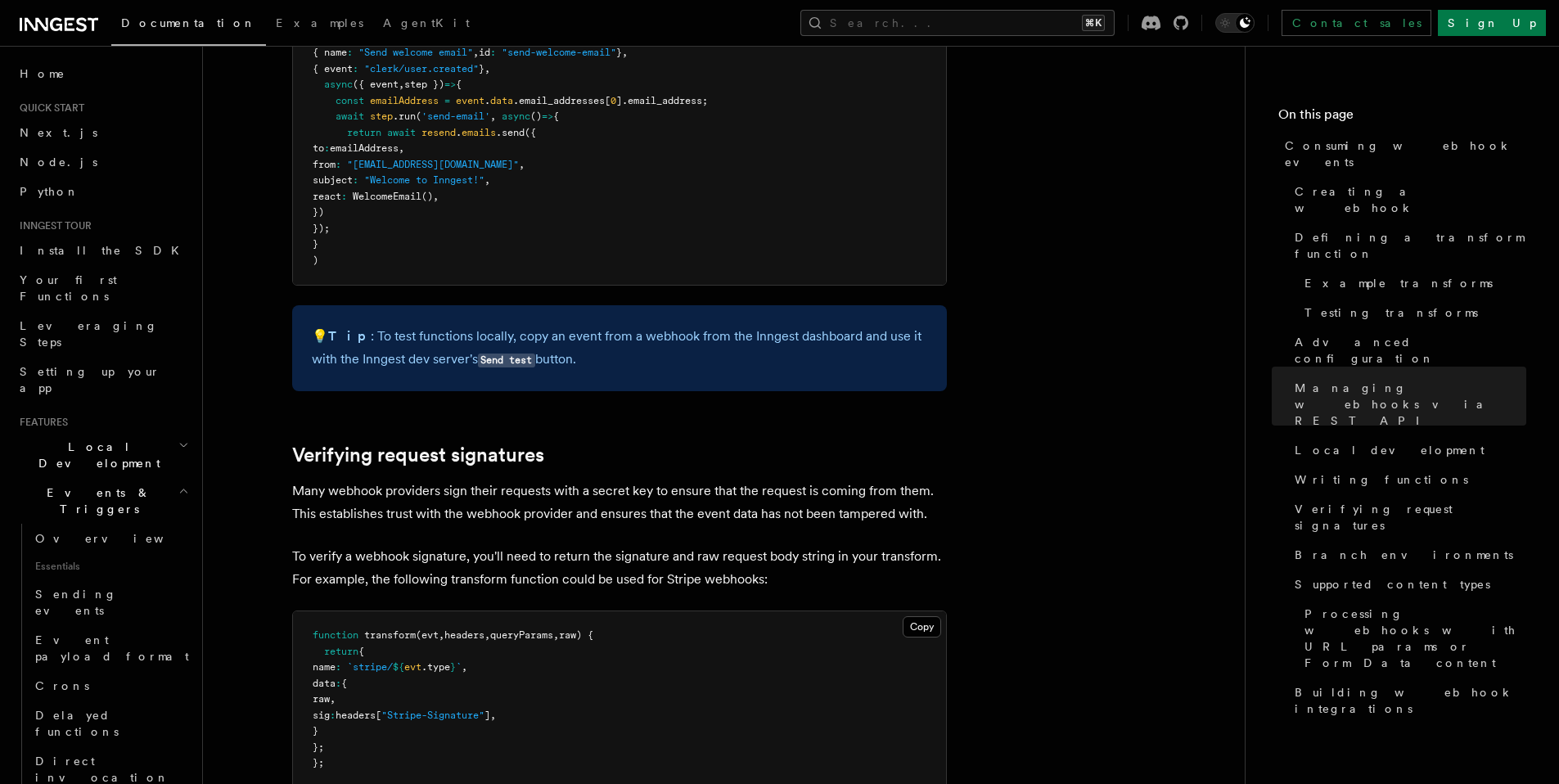
scroll to position [4473, 0]
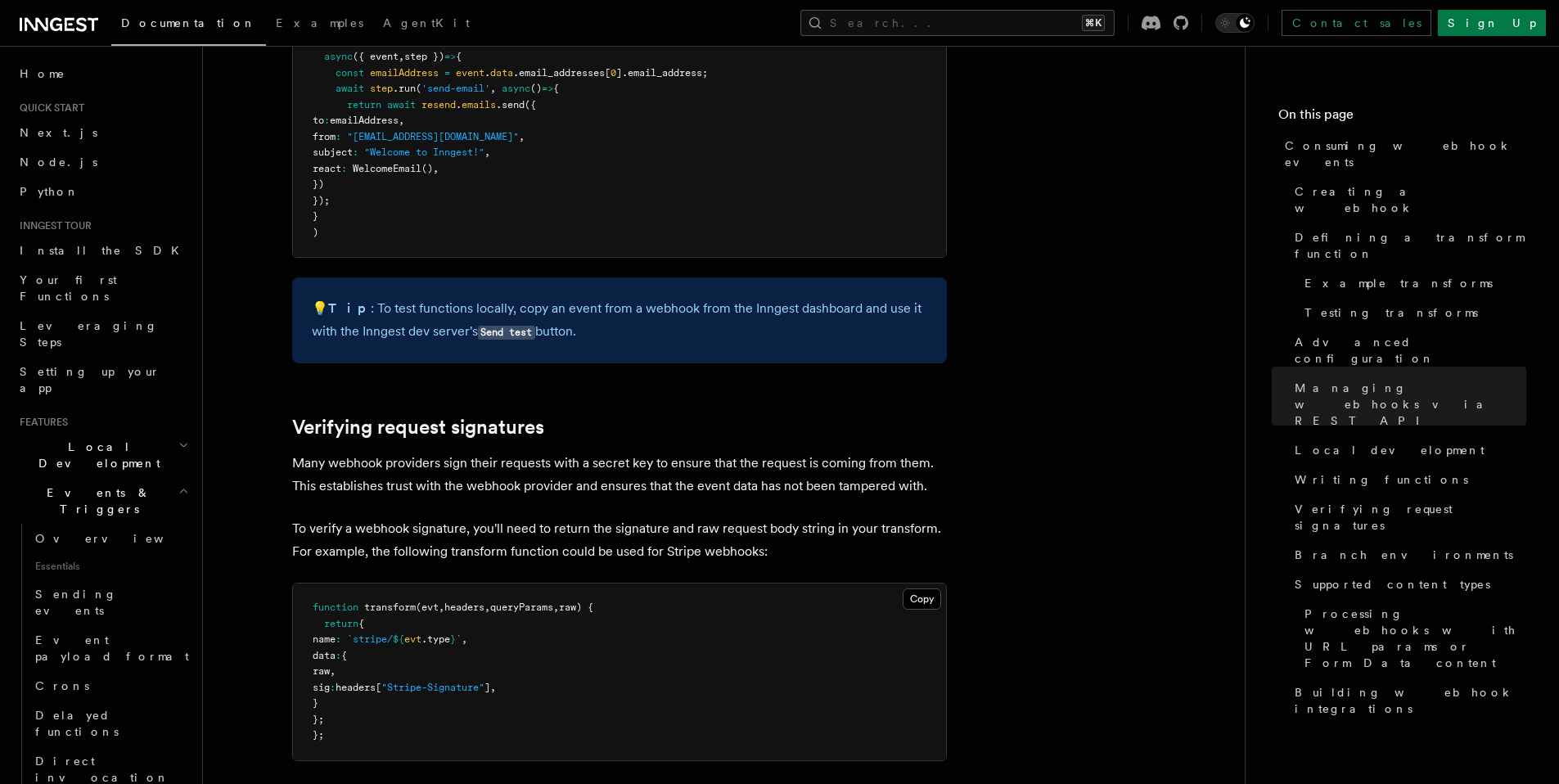
click at [611, 451] on p "Many webhook providers sign their requests with a secret key to ensure that the…" at bounding box center [619, 474] width 655 height 46
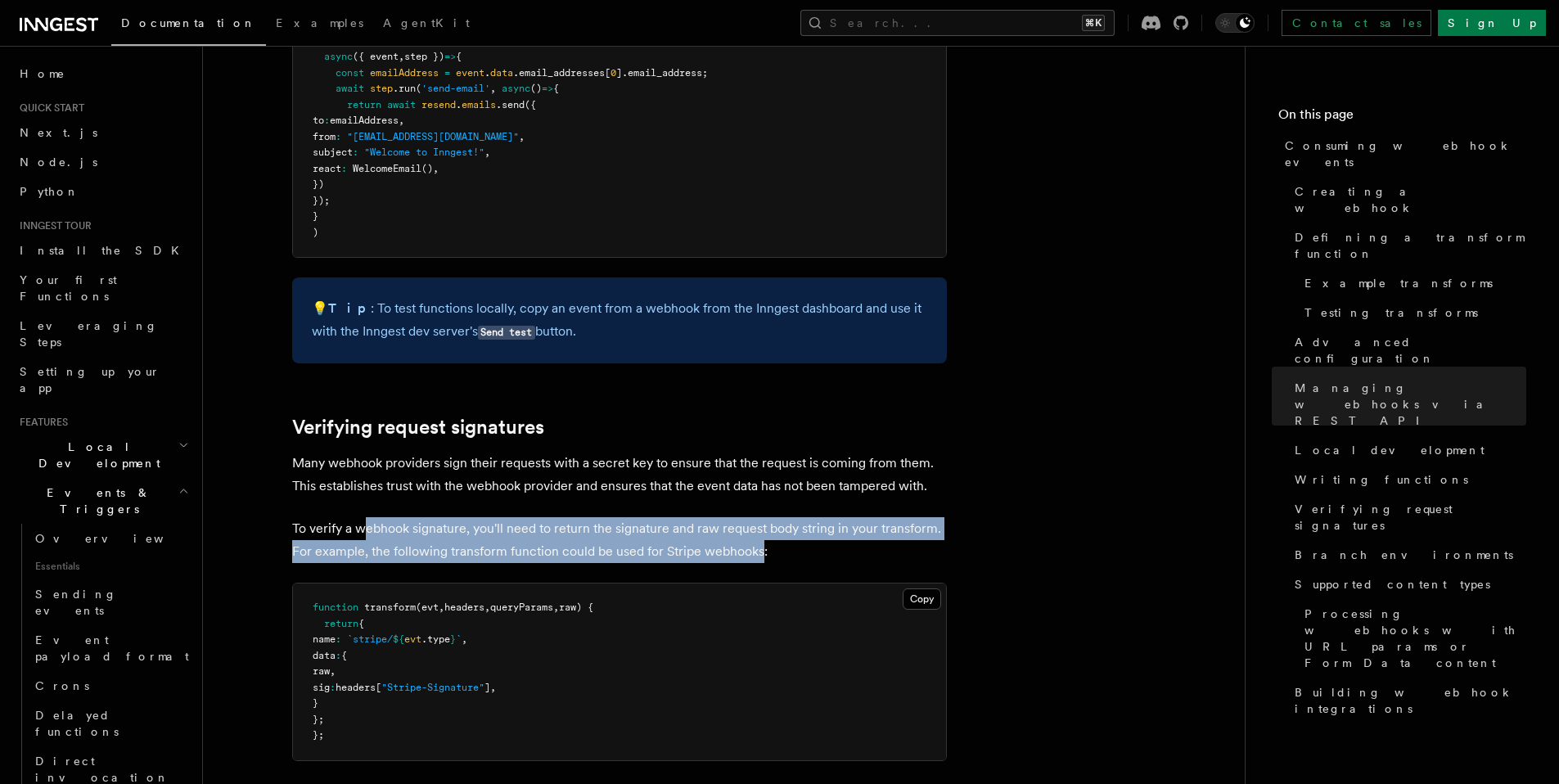
drag, startPoint x: 367, startPoint y: 430, endPoint x: 761, endPoint y: 447, distance: 394.4
click at [761, 517] on p "To verify a webhook signature, you'll need to return the signature and raw requ…" at bounding box center [619, 540] width 655 height 46
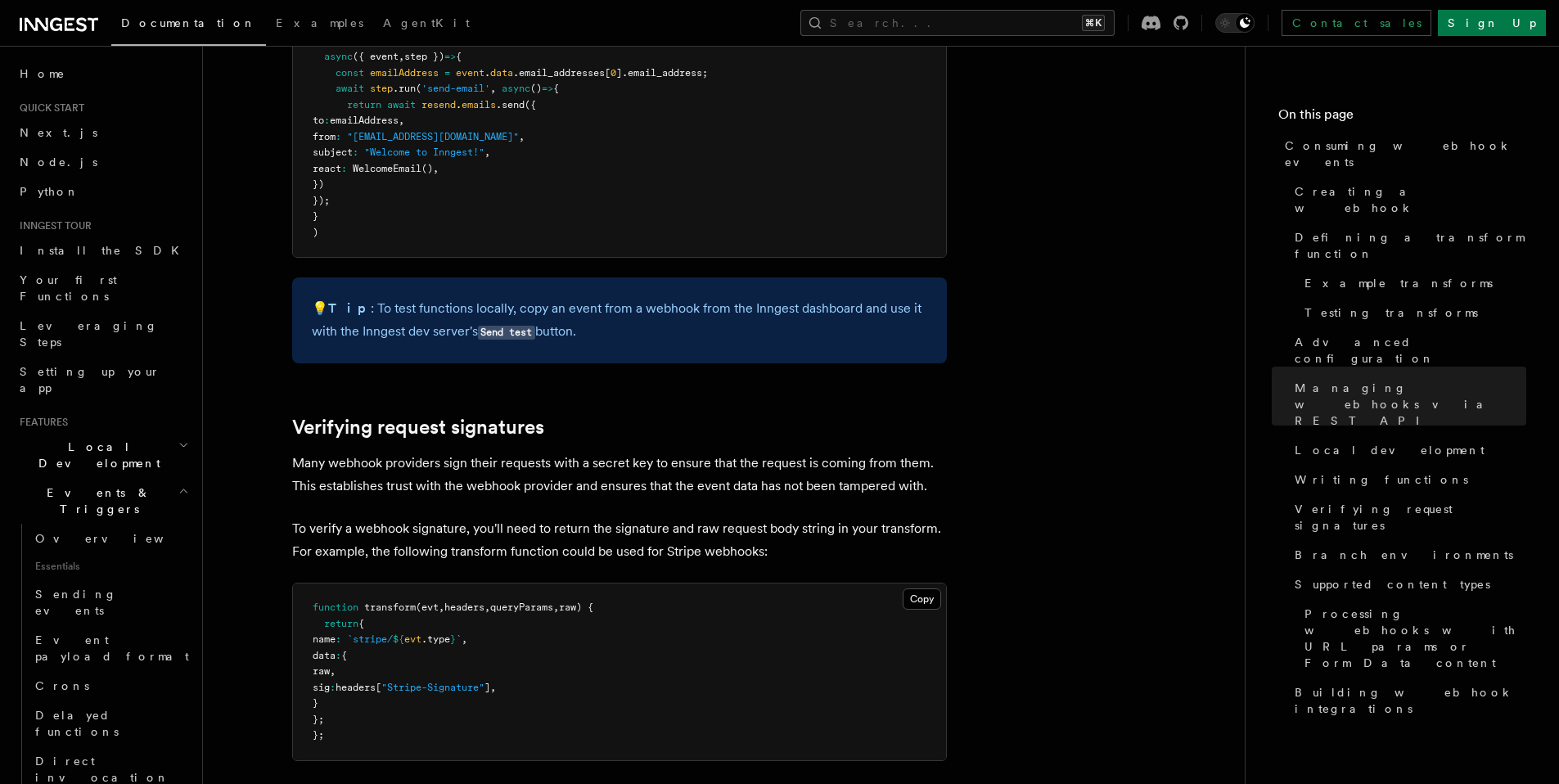
click at [603, 451] on p "Many webhook providers sign their requests with a secret key to ensure that the…" at bounding box center [619, 474] width 655 height 46
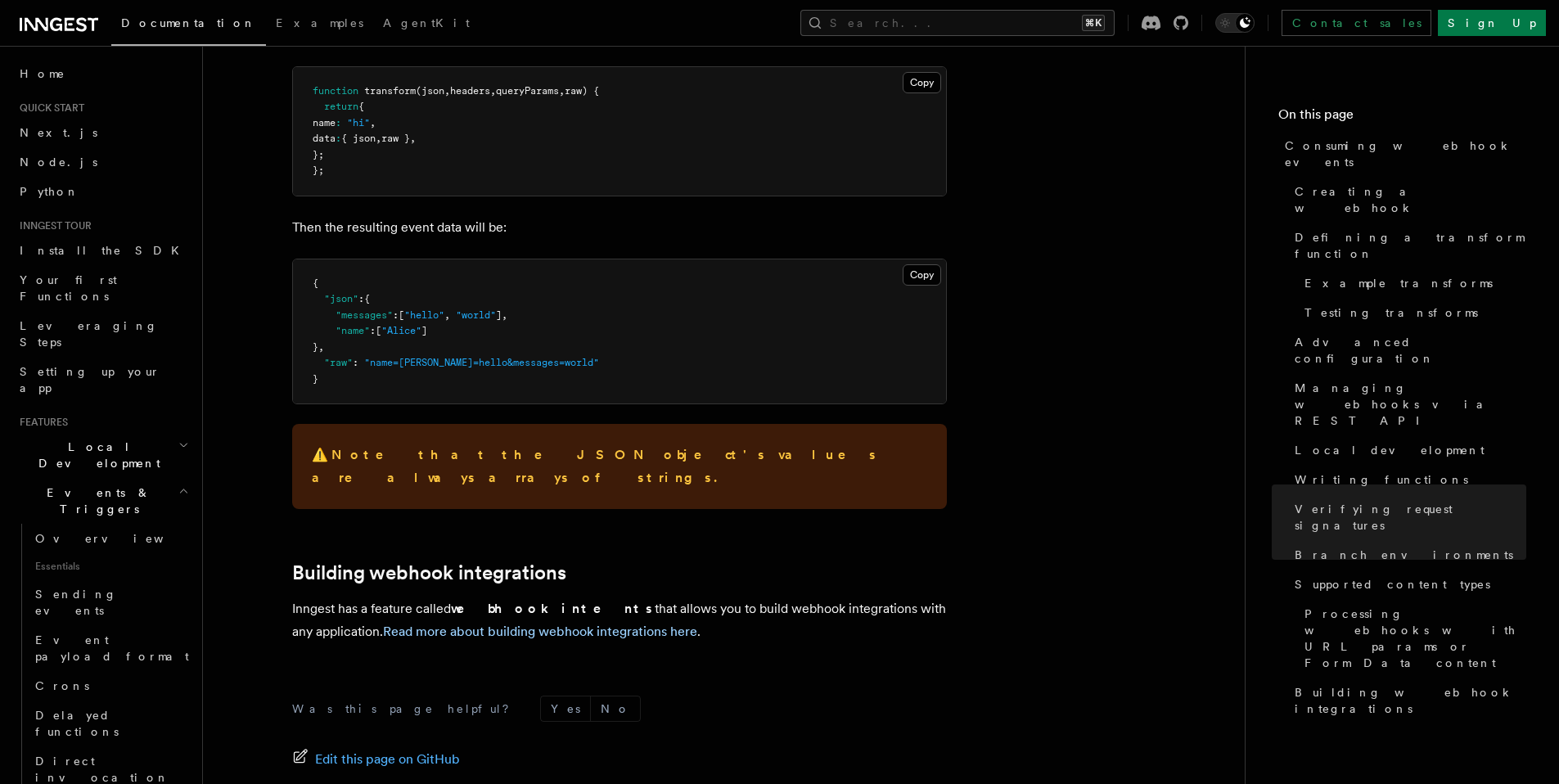
scroll to position [6466, 0]
